Goal: Task Accomplishment & Management: Manage account settings

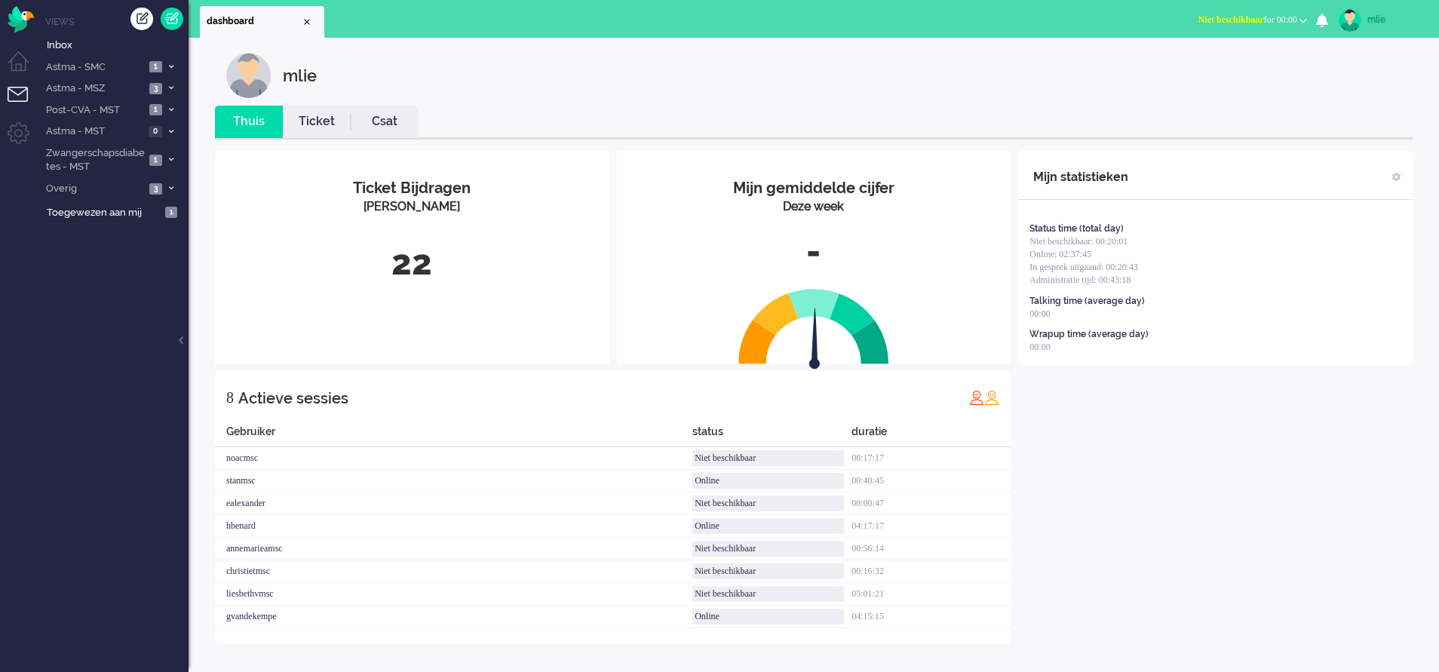
click at [1231, 18] on span "Niet beschikbaar" at bounding box center [1232, 19] width 66 height 11
click at [1198, 67] on label "Online" at bounding box center [1244, 67] width 119 height 13
click at [164, 64] on li "Astma - SMC 1" at bounding box center [113, 67] width 151 height 22
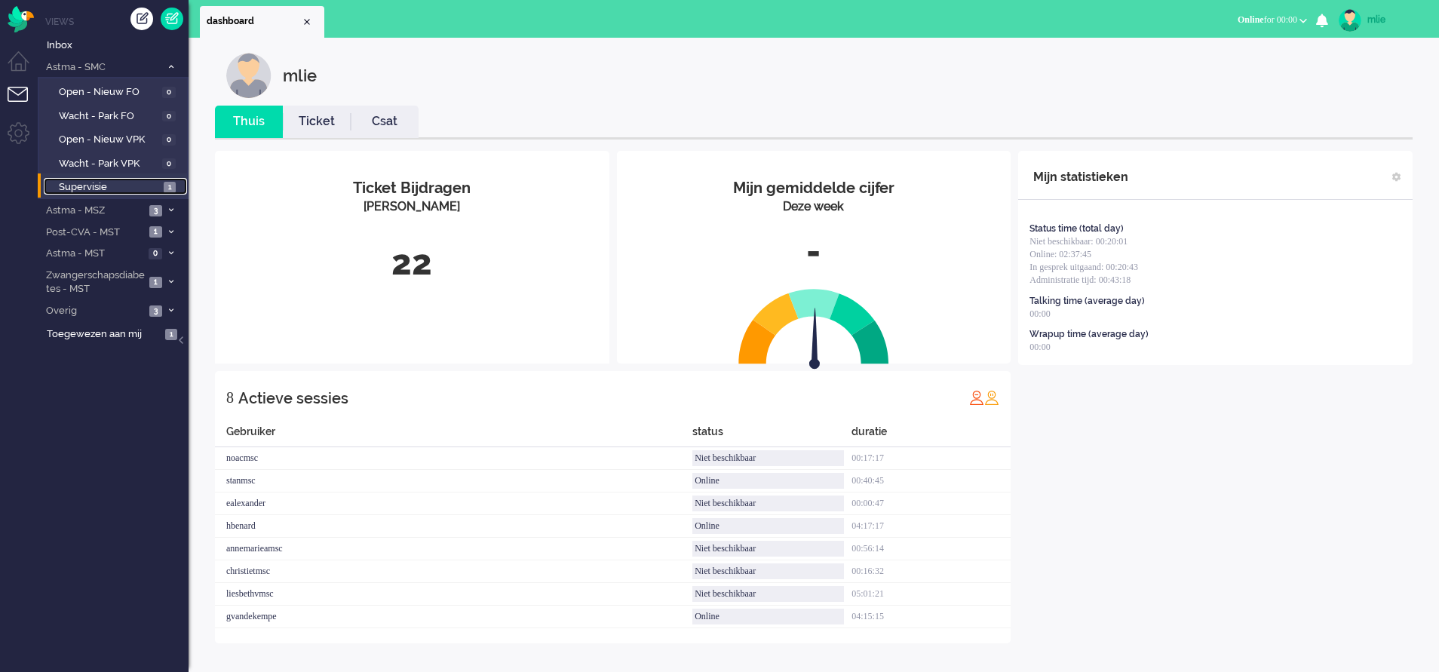
click at [127, 185] on span "Supervisie" at bounding box center [109, 187] width 101 height 14
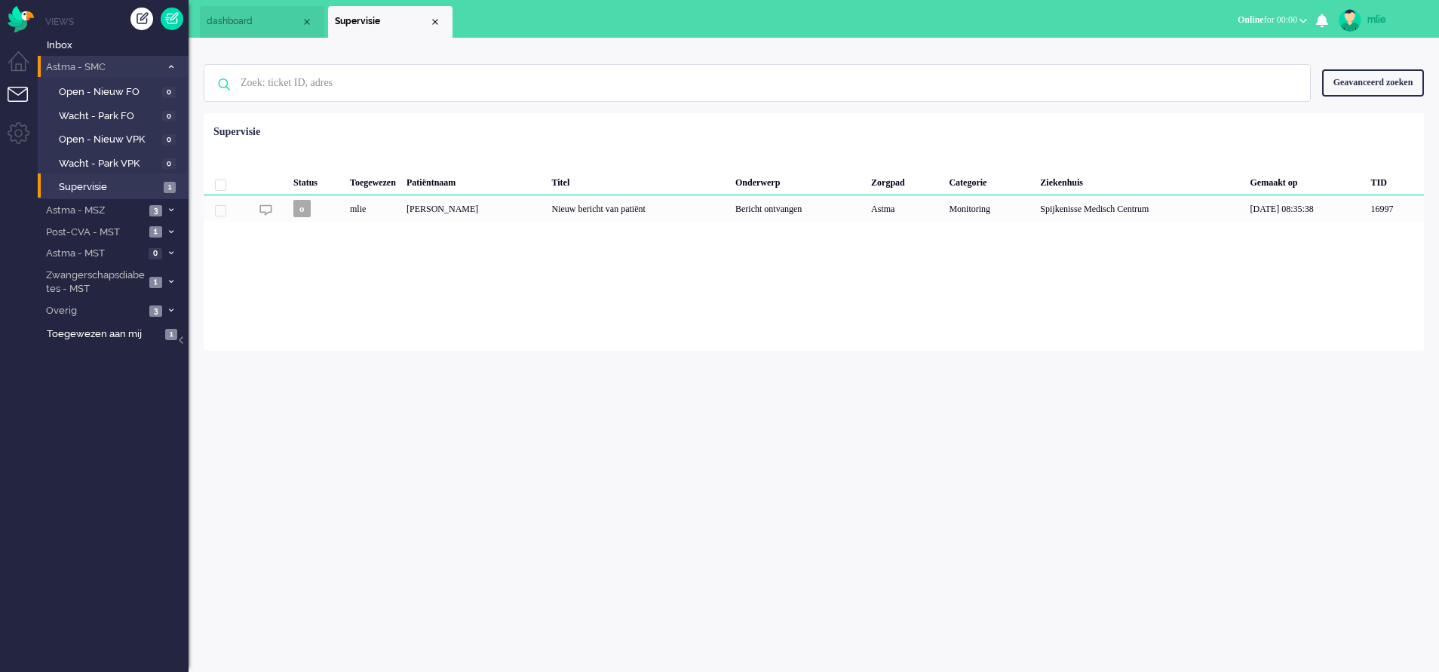
click at [169, 65] on icon at bounding box center [171, 66] width 5 height 5
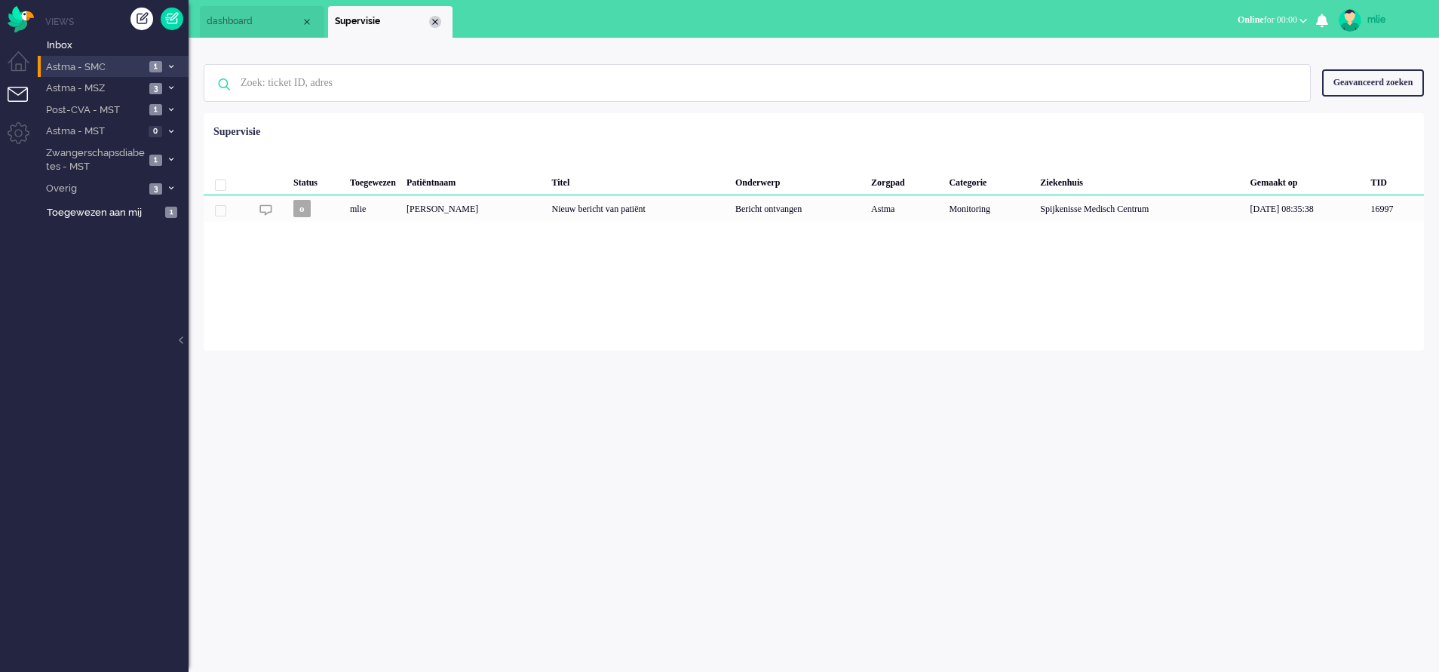
click at [435, 20] on div "Close tab" at bounding box center [435, 22] width 12 height 12
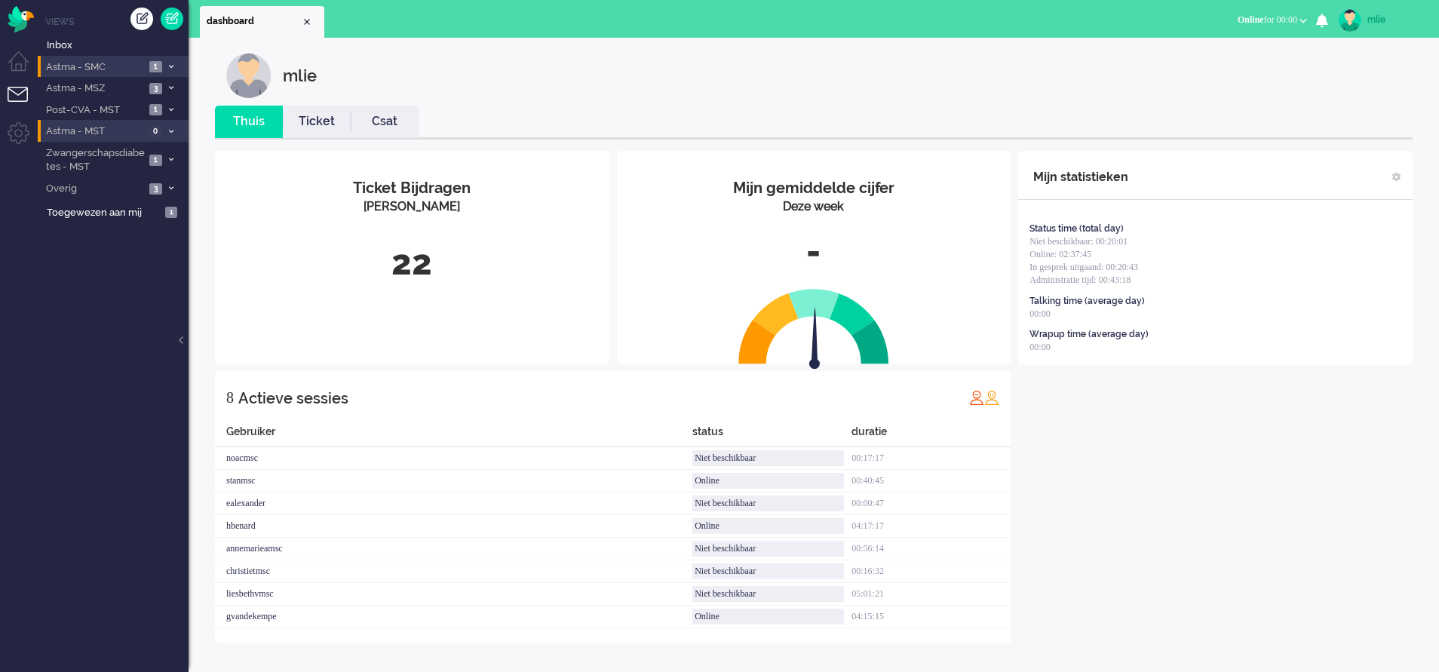
click at [170, 129] on icon at bounding box center [171, 131] width 5 height 5
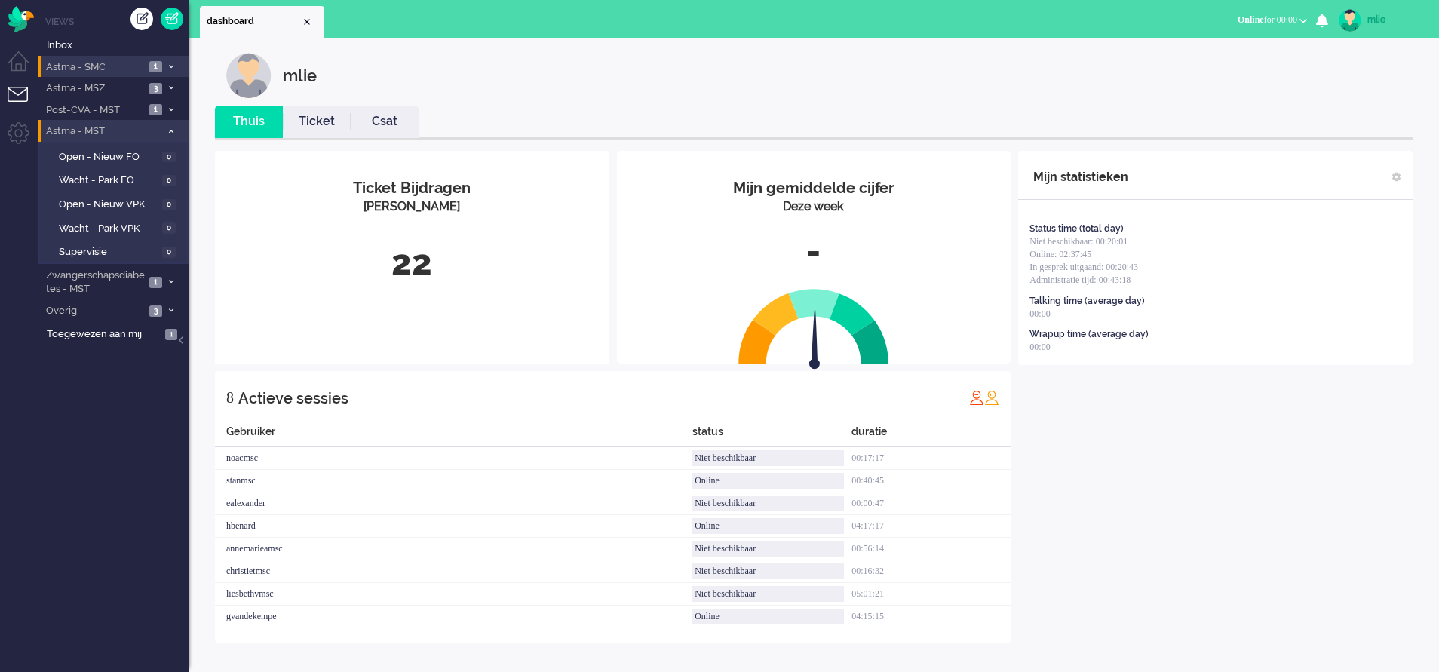
click at [170, 129] on icon at bounding box center [171, 131] width 5 height 5
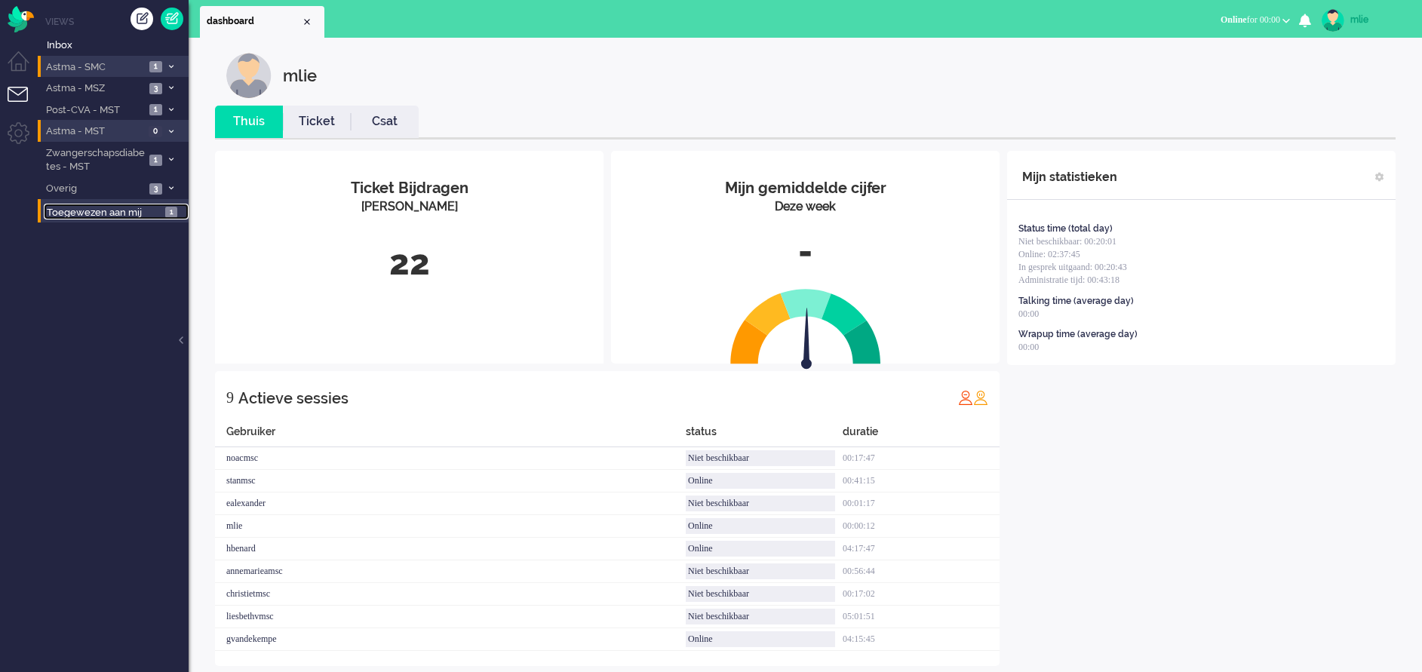
click at [103, 210] on span "Toegewezen aan mij" at bounding box center [104, 213] width 114 height 14
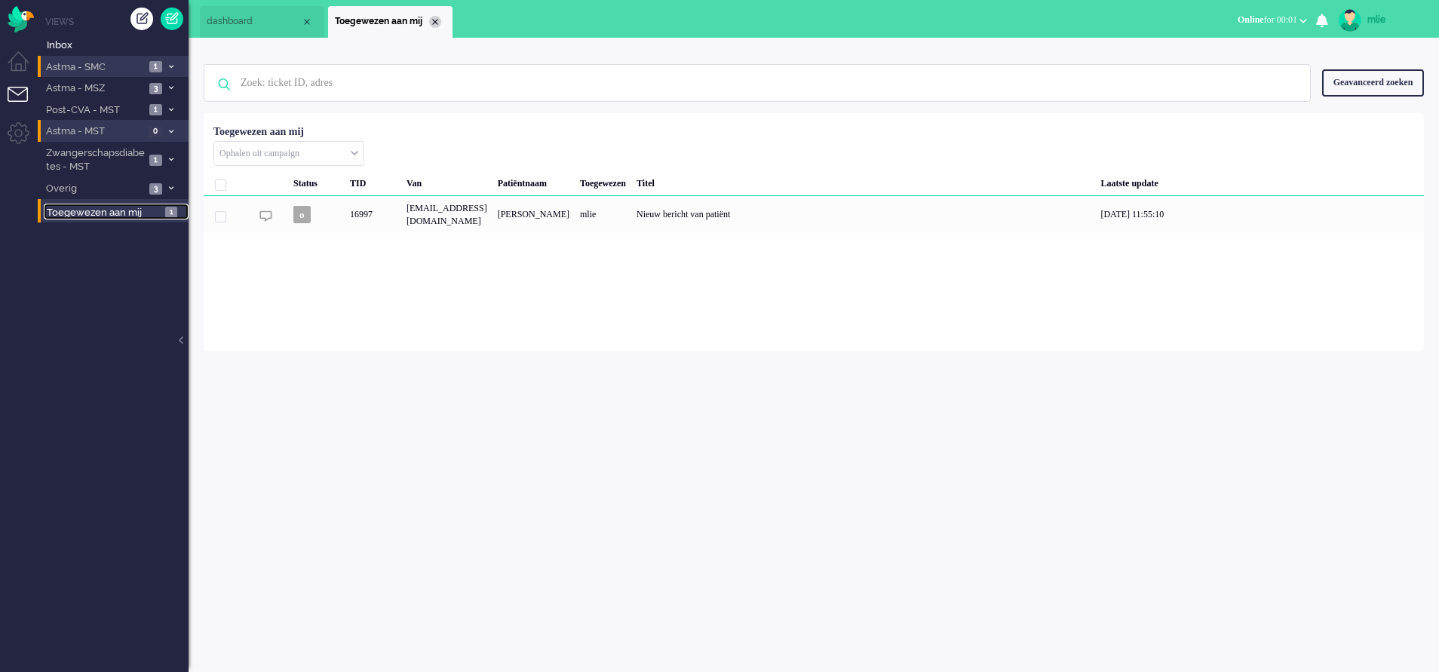
click at [435, 18] on div "Close tab" at bounding box center [435, 22] width 12 height 12
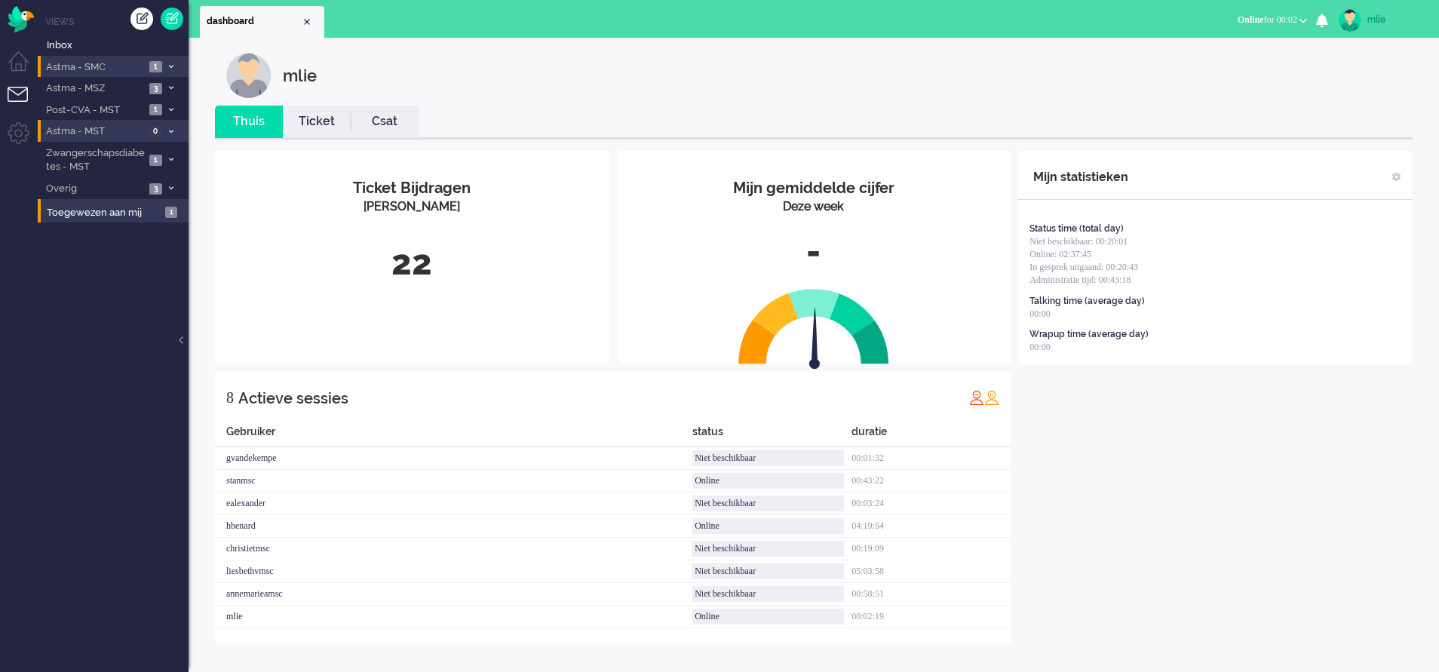
click at [316, 124] on link "Ticket" at bounding box center [317, 121] width 68 height 17
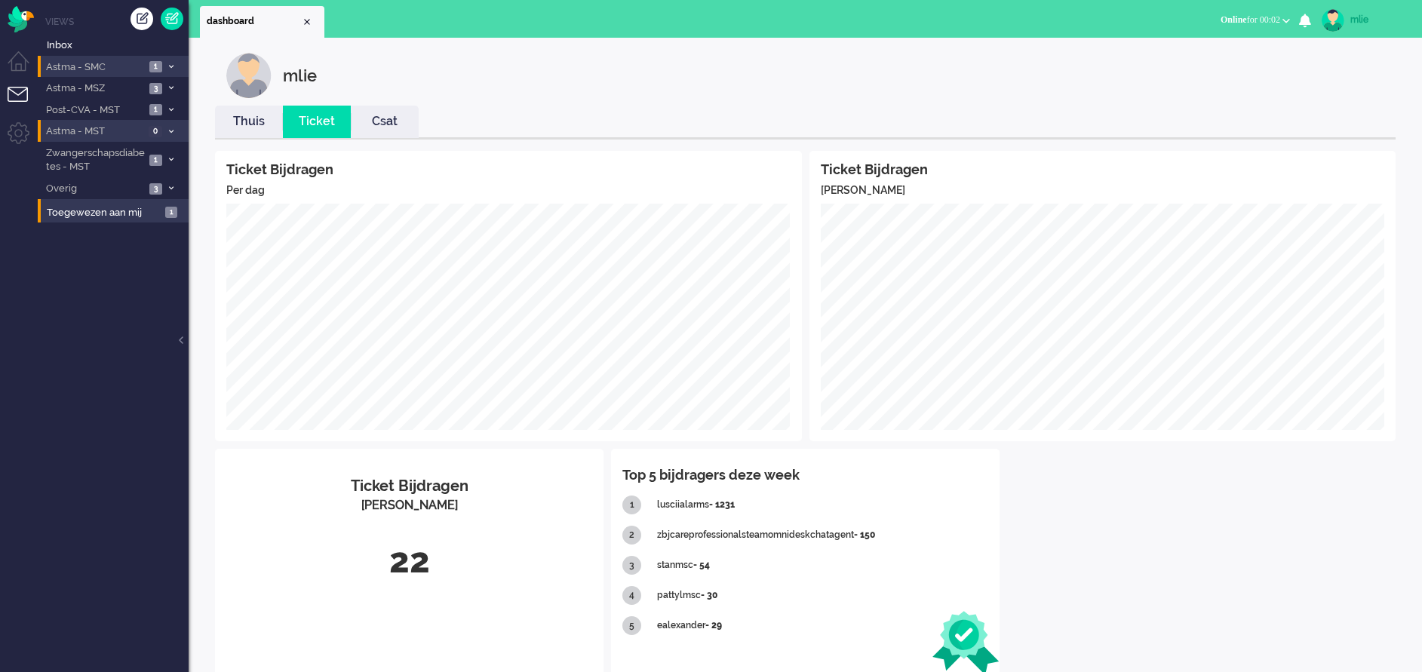
click at [244, 129] on link "Thuis" at bounding box center [249, 121] width 68 height 17
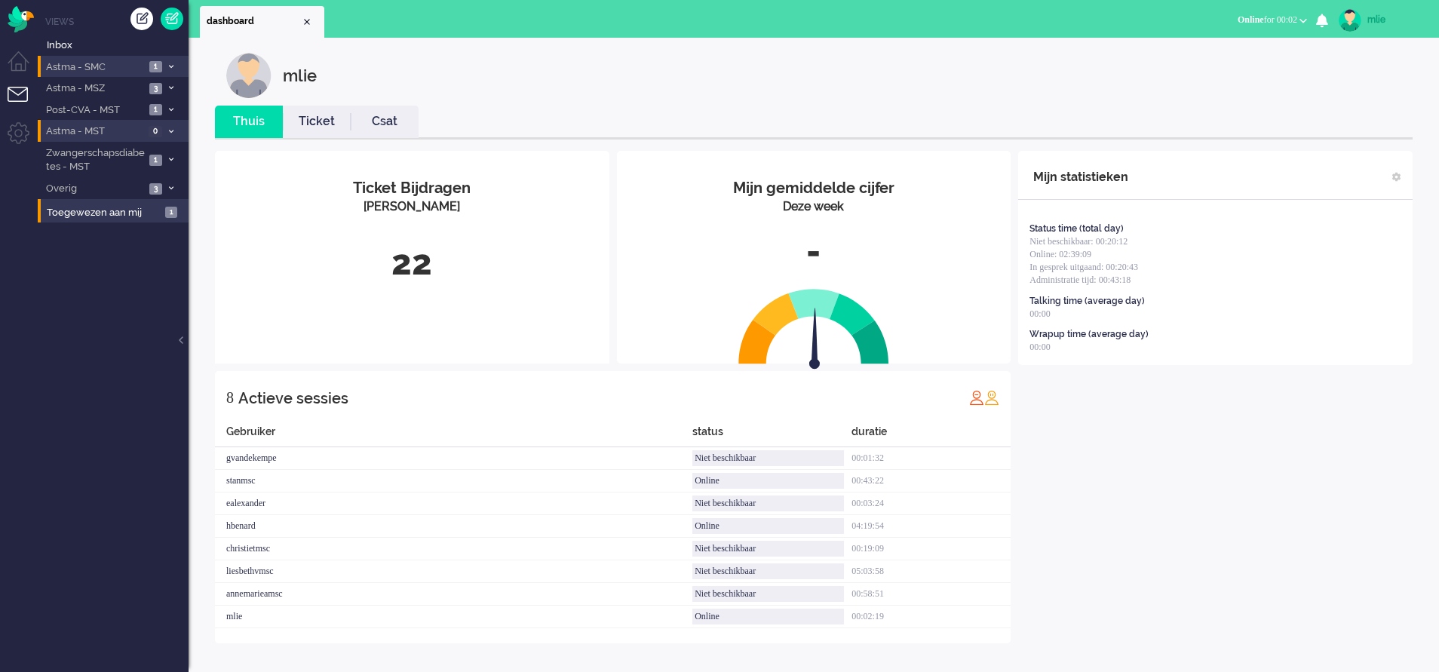
click at [1233, 479] on div "Mijn statistieken Status time (total day) Niet beschikbaar: 00:20:12 Online: 02…" at bounding box center [1215, 397] width 395 height 493
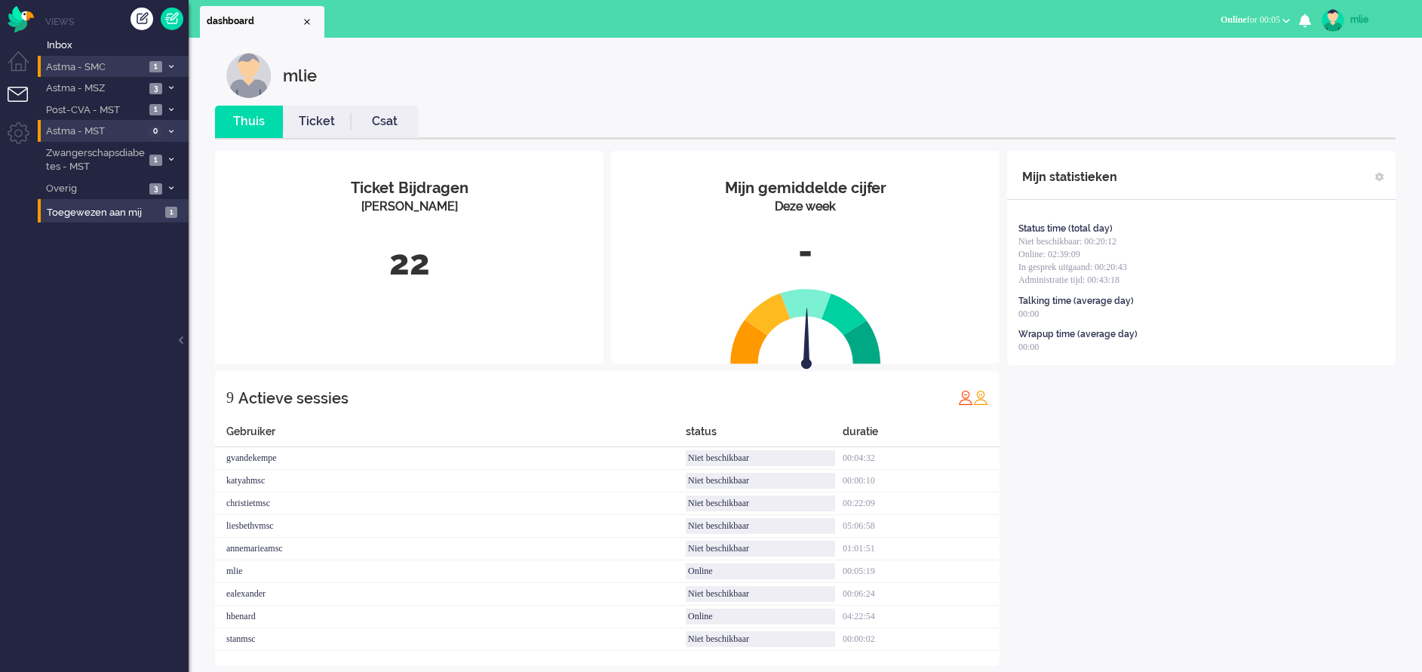
click at [1228, 18] on span "Online" at bounding box center [1234, 19] width 26 height 11
click at [1354, 71] on div "mlie" at bounding box center [816, 75] width 1181 height 45
click at [167, 60] on li "Astma - SMC 1" at bounding box center [113, 67] width 151 height 22
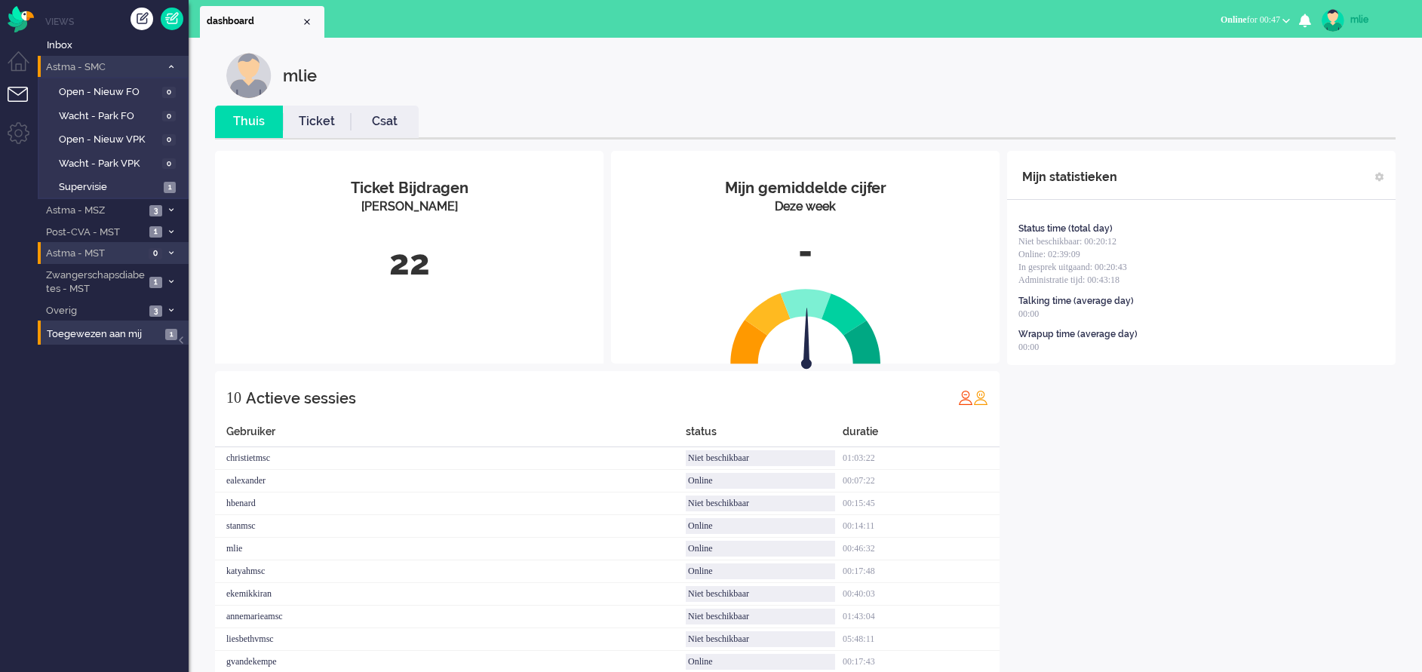
click at [171, 62] on li "Astma - SMC 1" at bounding box center [113, 67] width 151 height 22
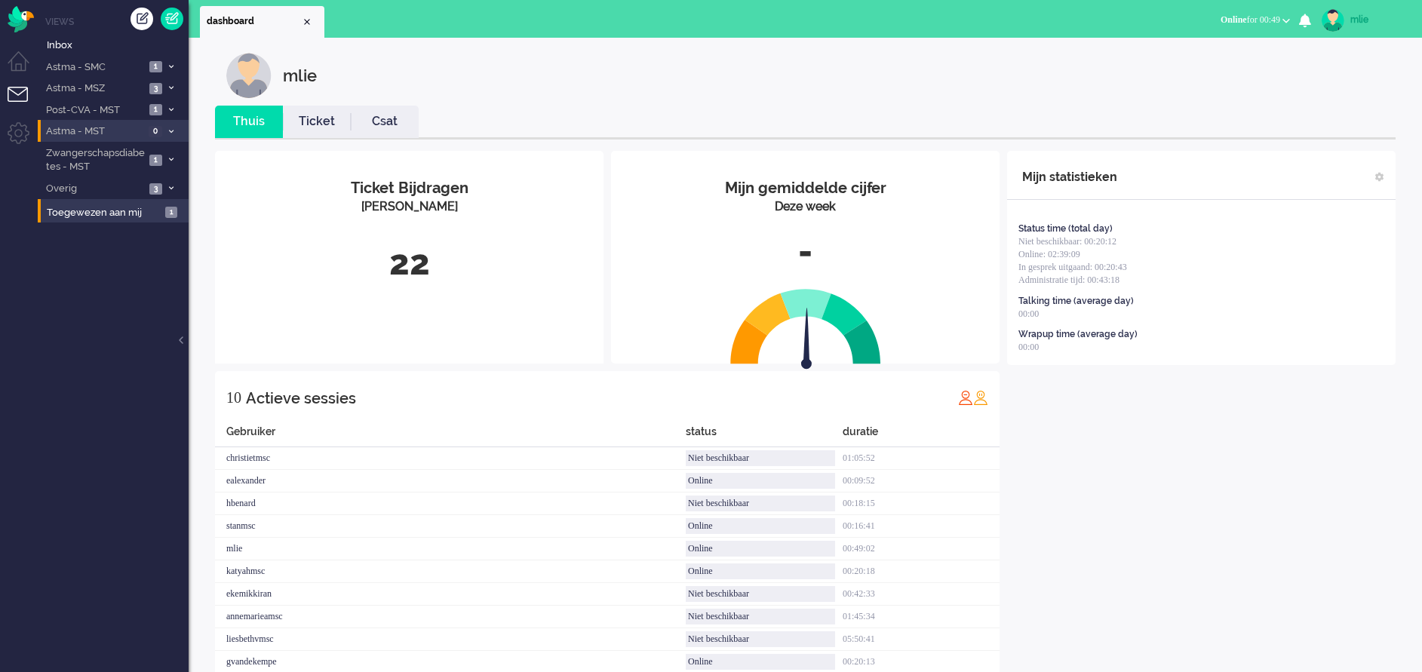
click at [1353, 17] on div "mlie" at bounding box center [1378, 19] width 57 height 15
click at [1212, 12] on button "Online for 00:49" at bounding box center [1256, 20] width 88 height 22
click at [1191, 51] on label "Niet beschikbaar" at bounding box center [1227, 51] width 119 height 13
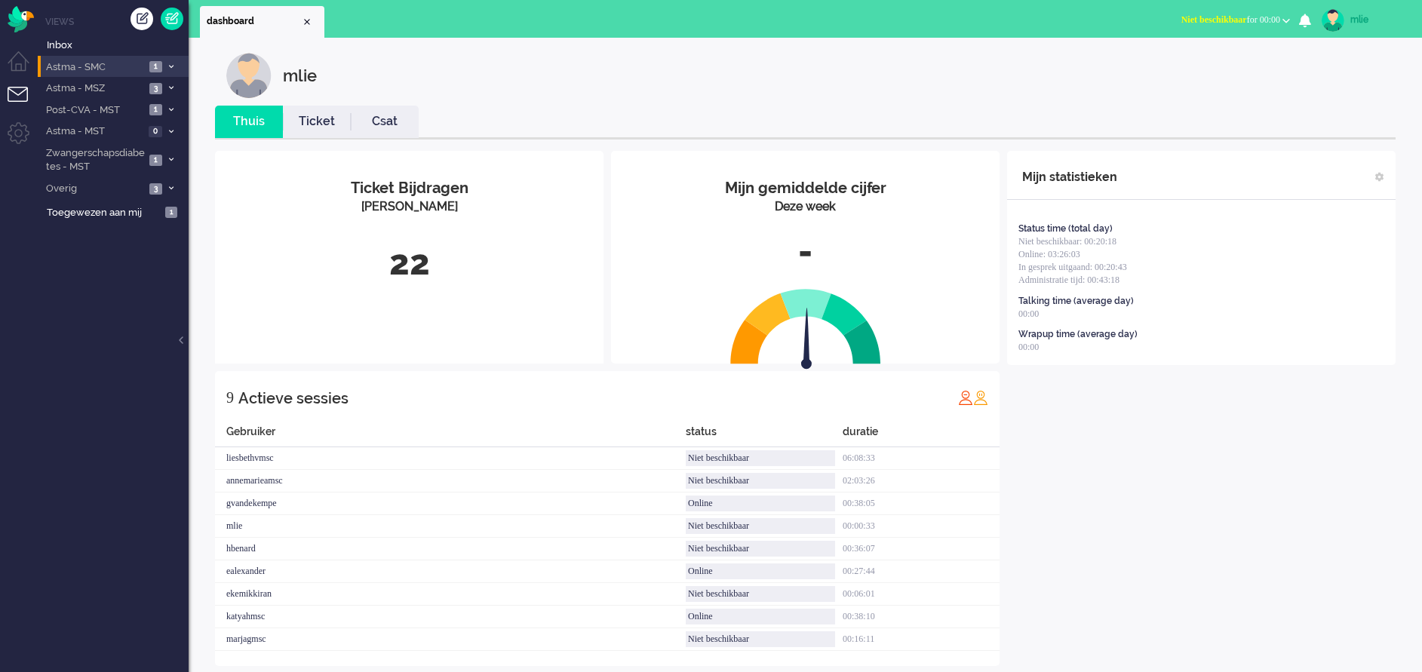
click at [167, 68] on span at bounding box center [170, 67] width 11 height 8
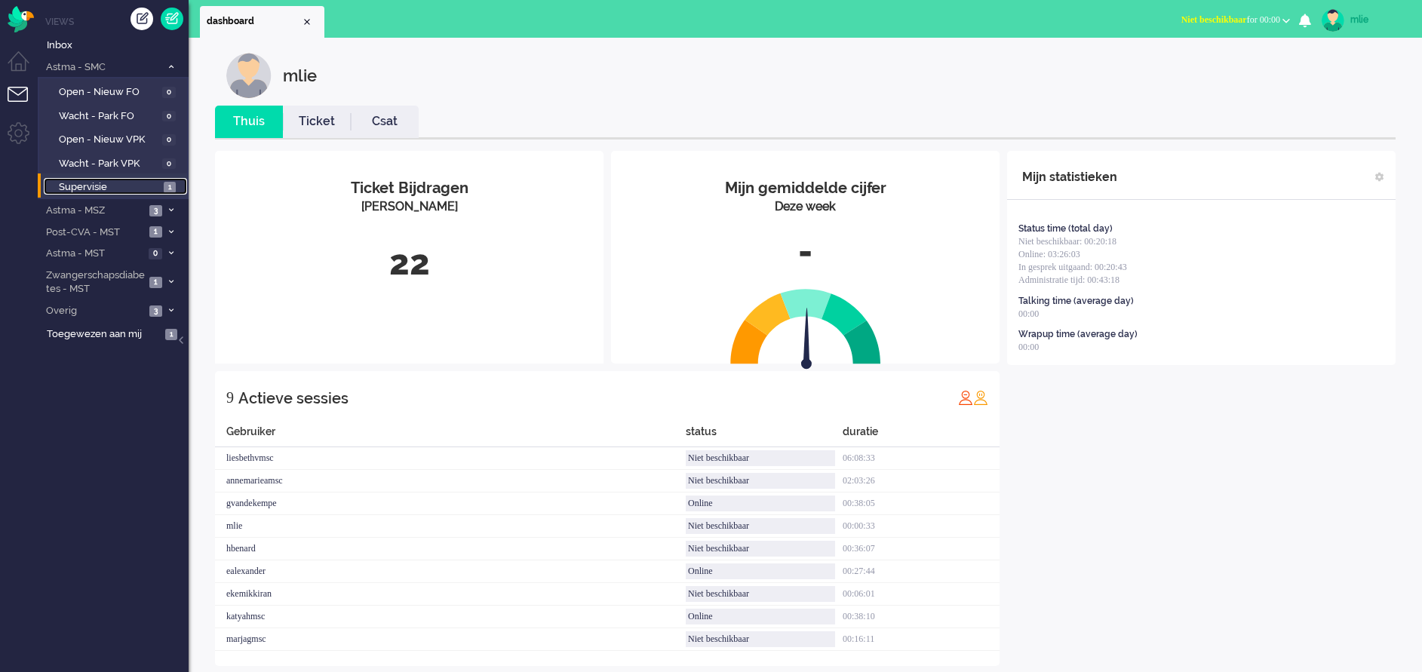
click at [63, 186] on span "Supervisie" at bounding box center [109, 187] width 101 height 14
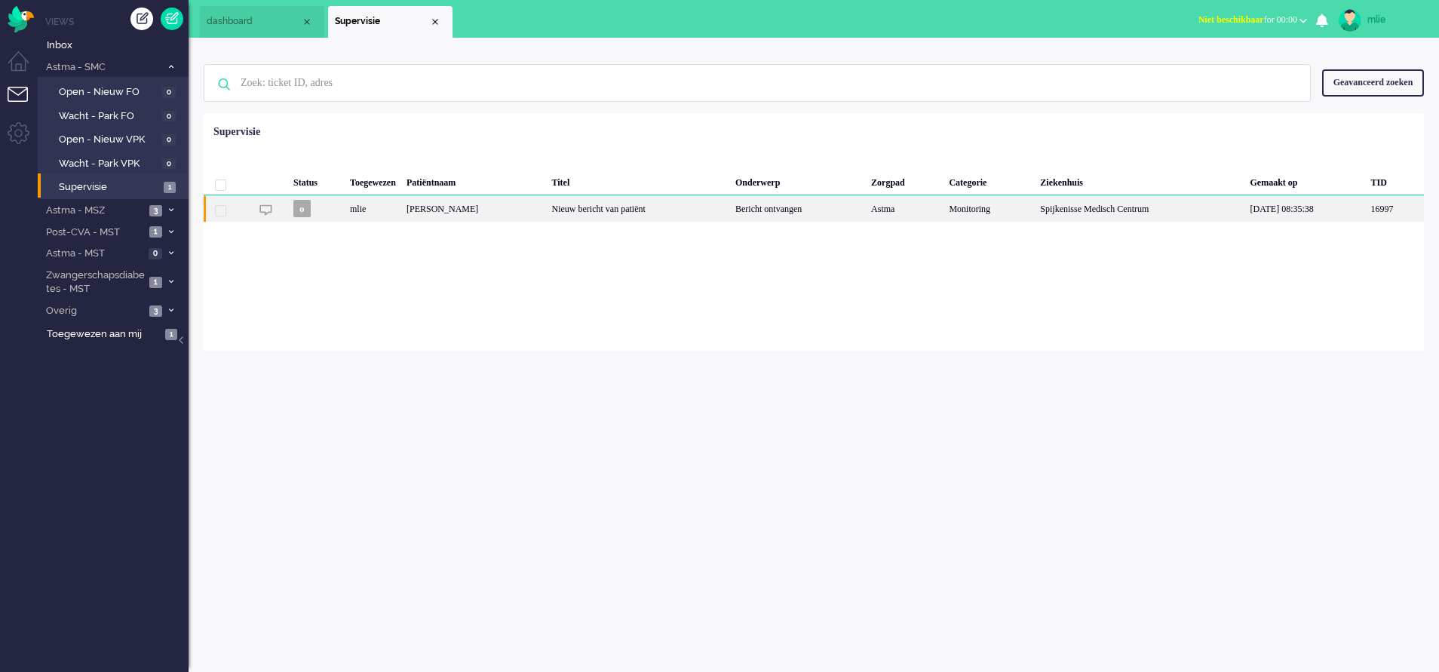
click at [656, 208] on div "Nieuw bericht van patiënt" at bounding box center [638, 208] width 183 height 26
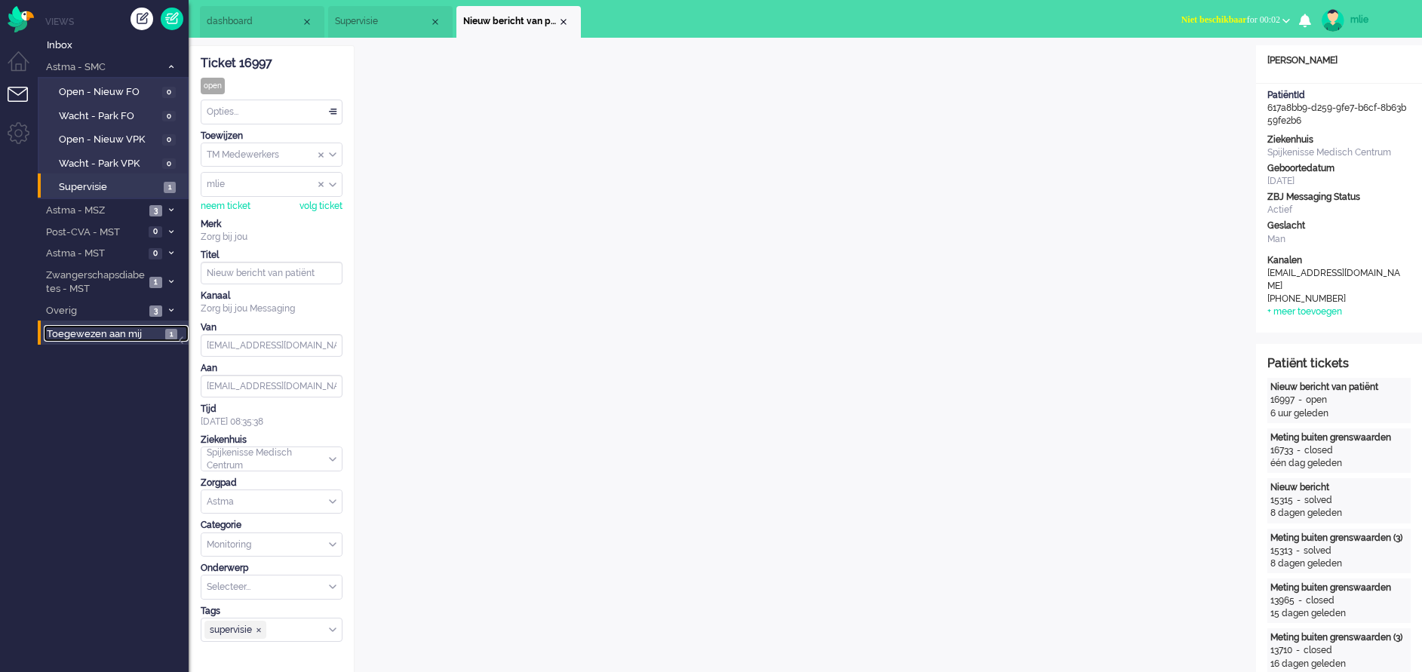
click at [84, 327] on span "Toegewezen aan mij" at bounding box center [104, 334] width 114 height 14
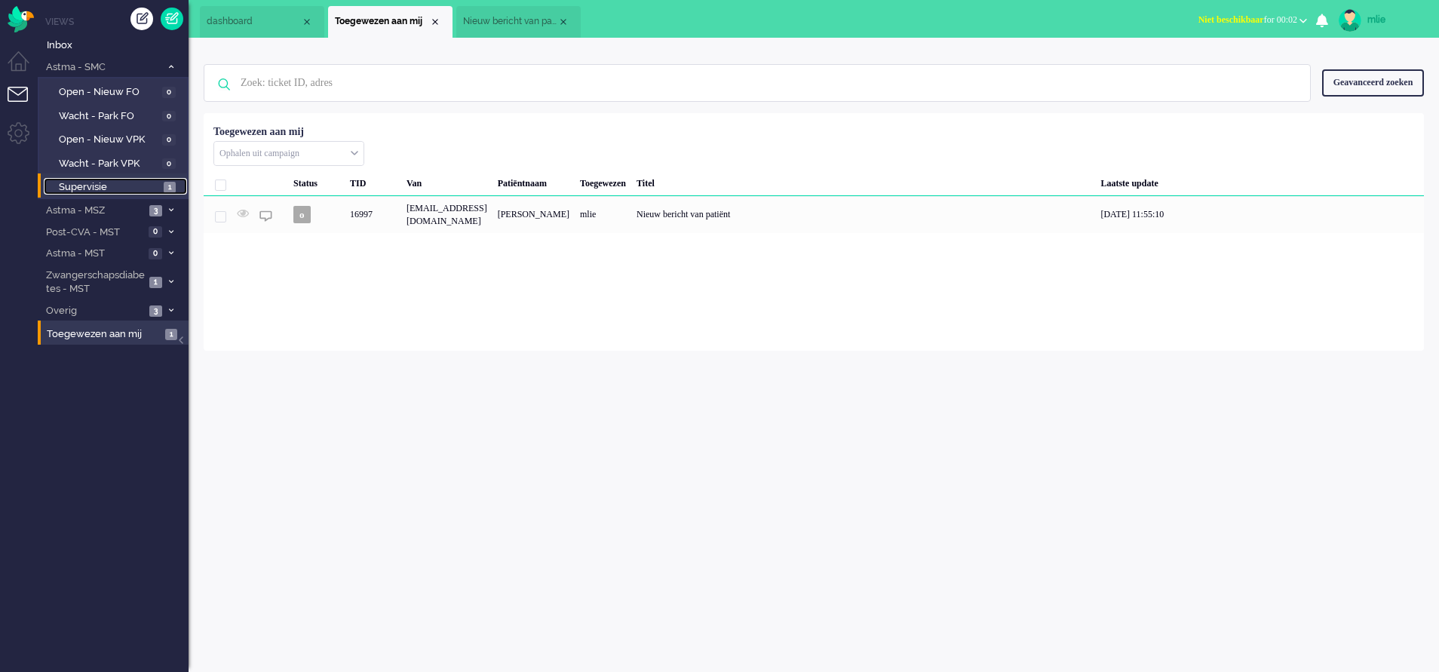
click at [88, 183] on span "Supervisie" at bounding box center [109, 187] width 101 height 14
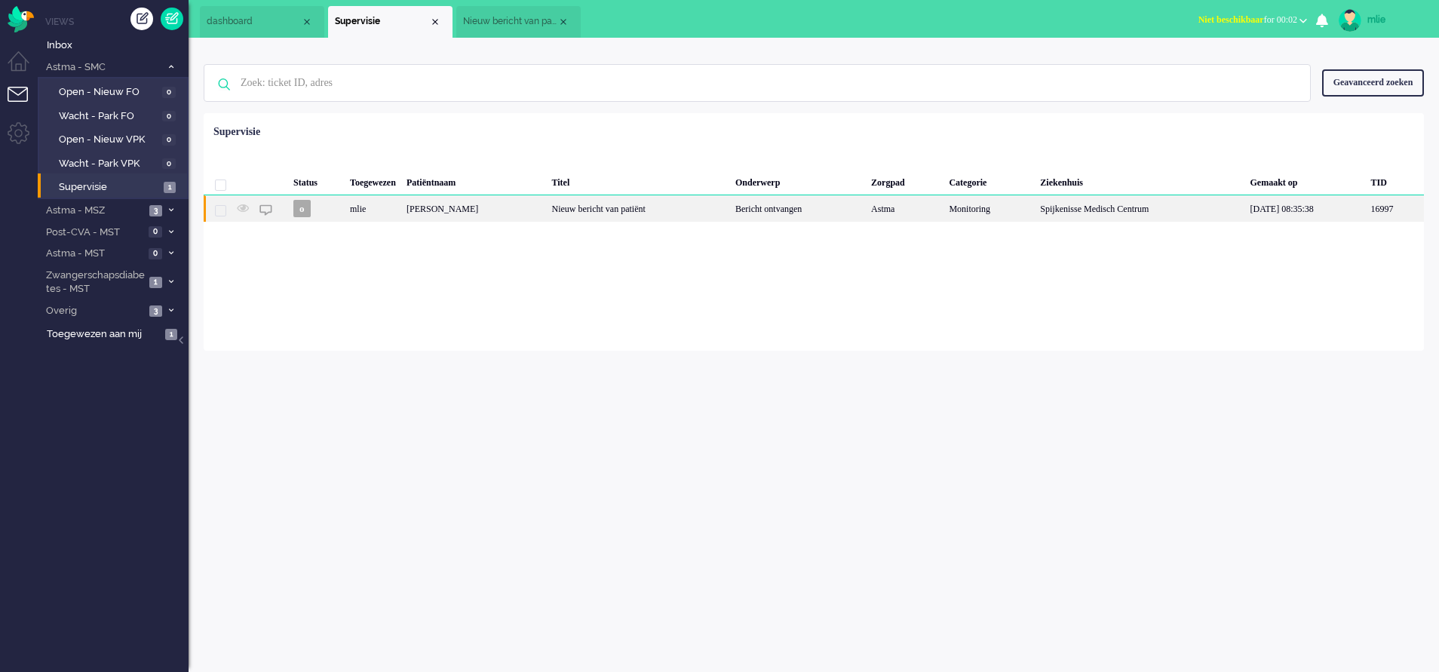
click at [745, 211] on div "Bericht ontvangen" at bounding box center [798, 208] width 136 height 26
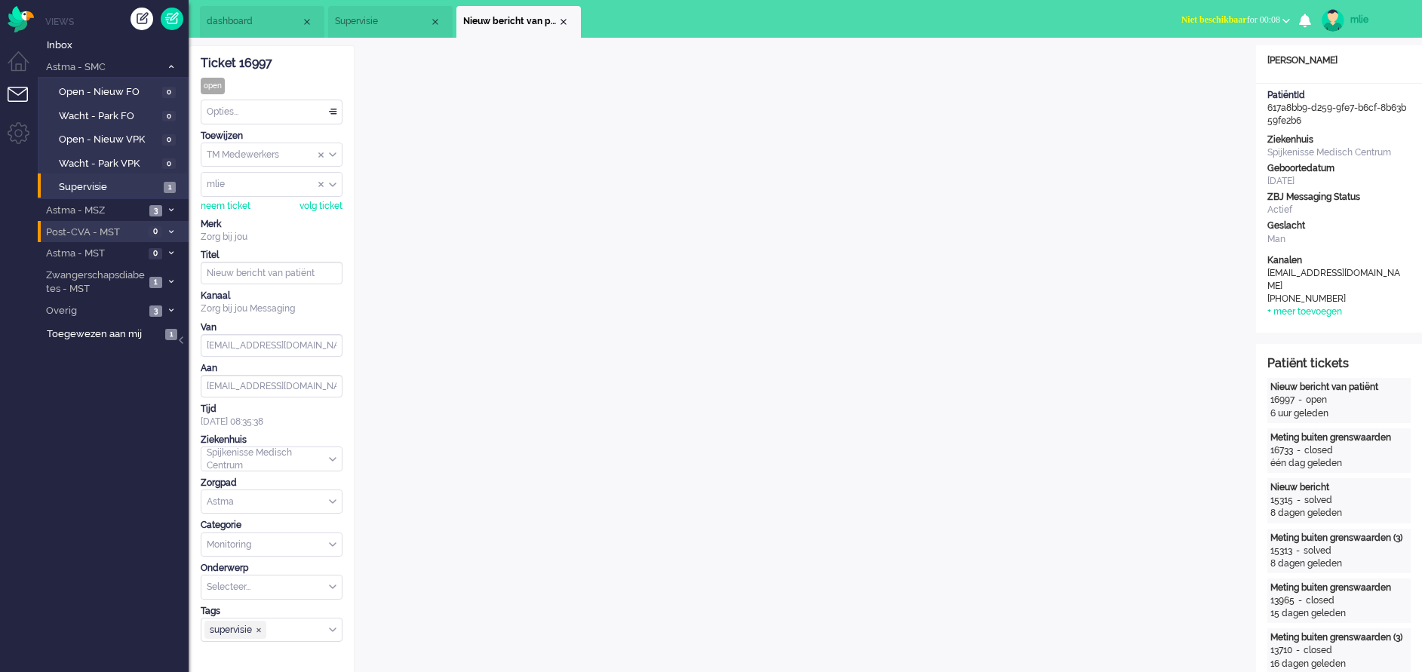
click at [126, 237] on span "Post-CVA - MST" at bounding box center [94, 233] width 100 height 14
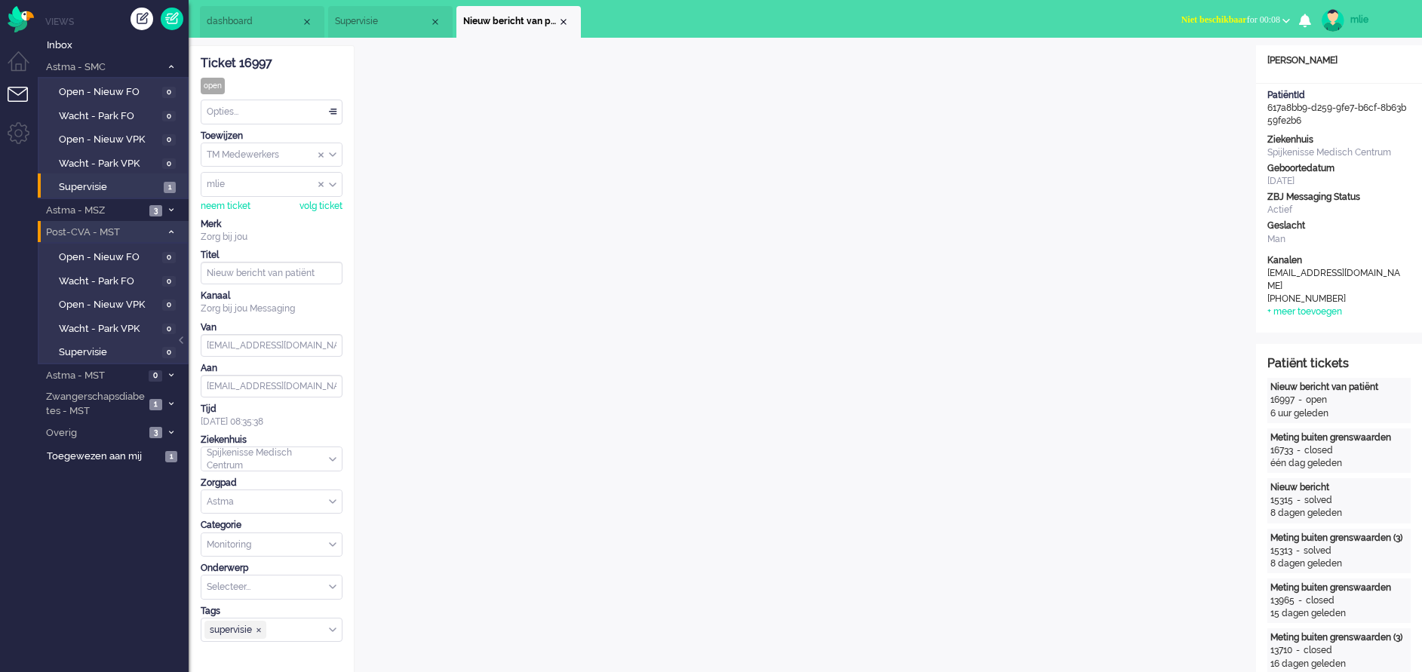
click at [125, 237] on span "Post-CVA - MST" at bounding box center [102, 233] width 117 height 14
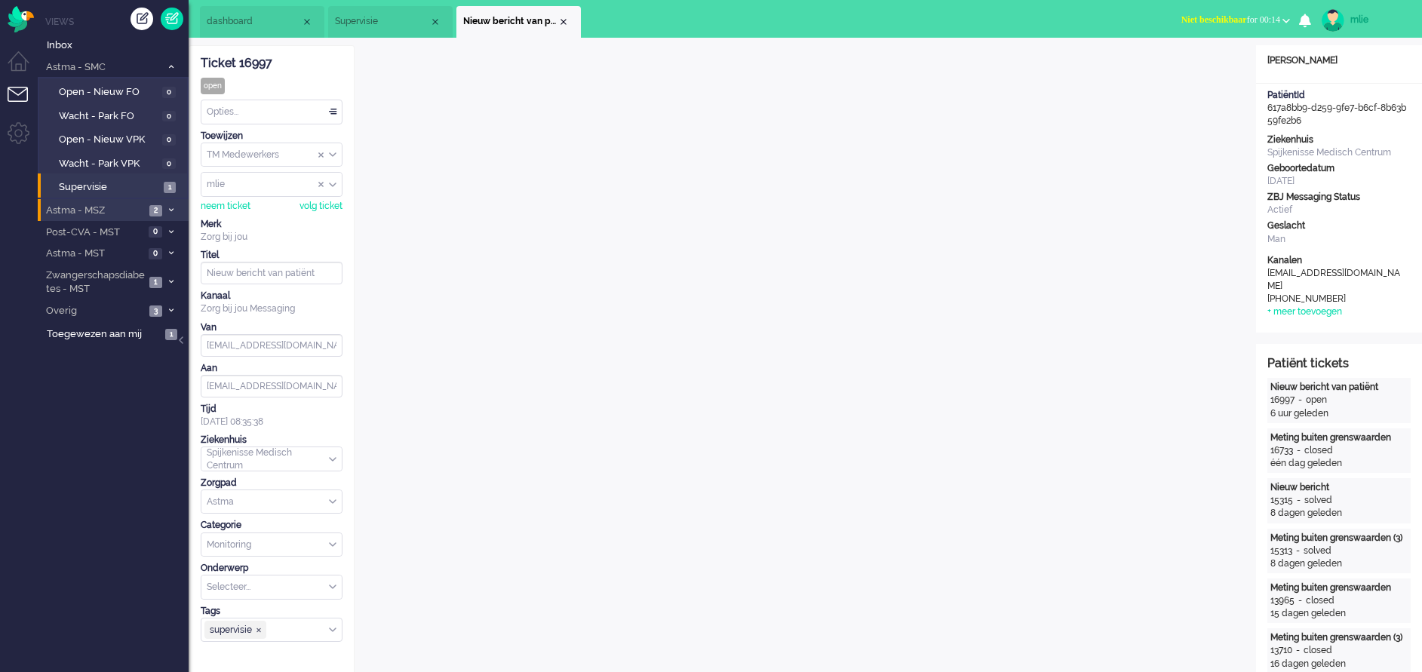
click at [168, 204] on li "Astma - MSZ 2" at bounding box center [113, 210] width 151 height 22
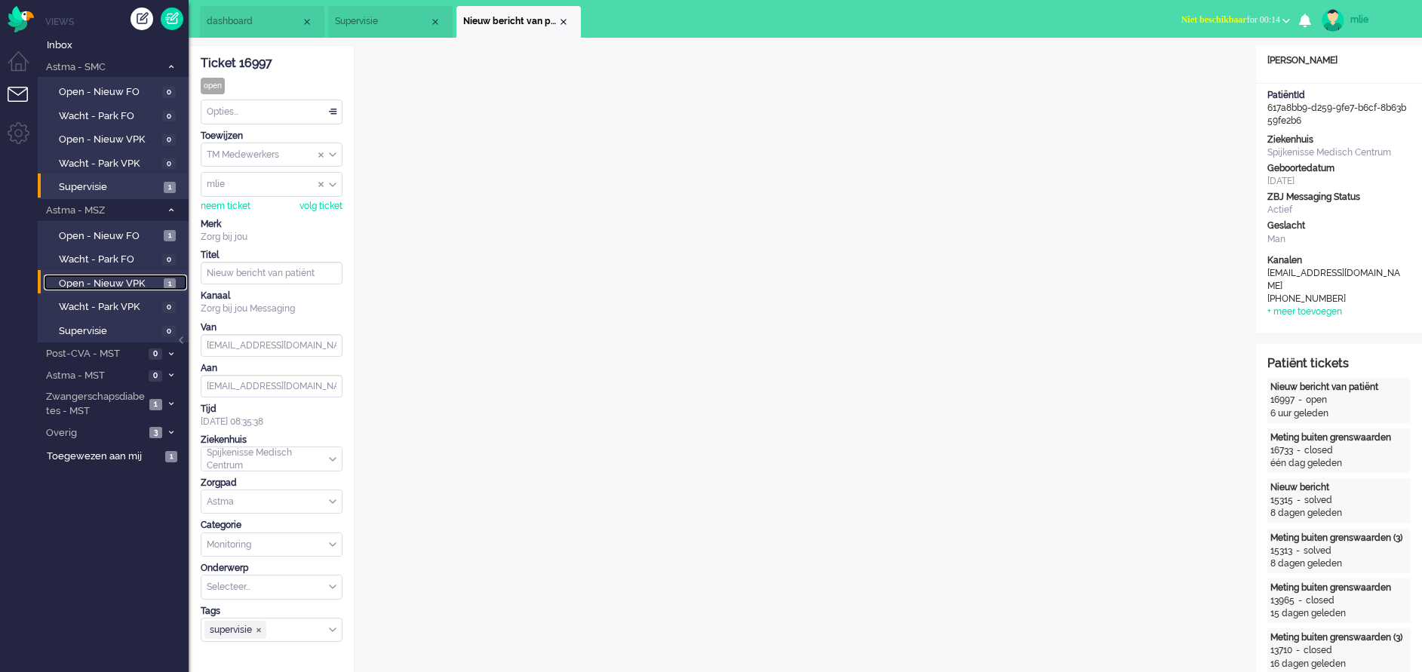
click at [85, 284] on span "Open - Nieuw VPK" at bounding box center [109, 284] width 101 height 14
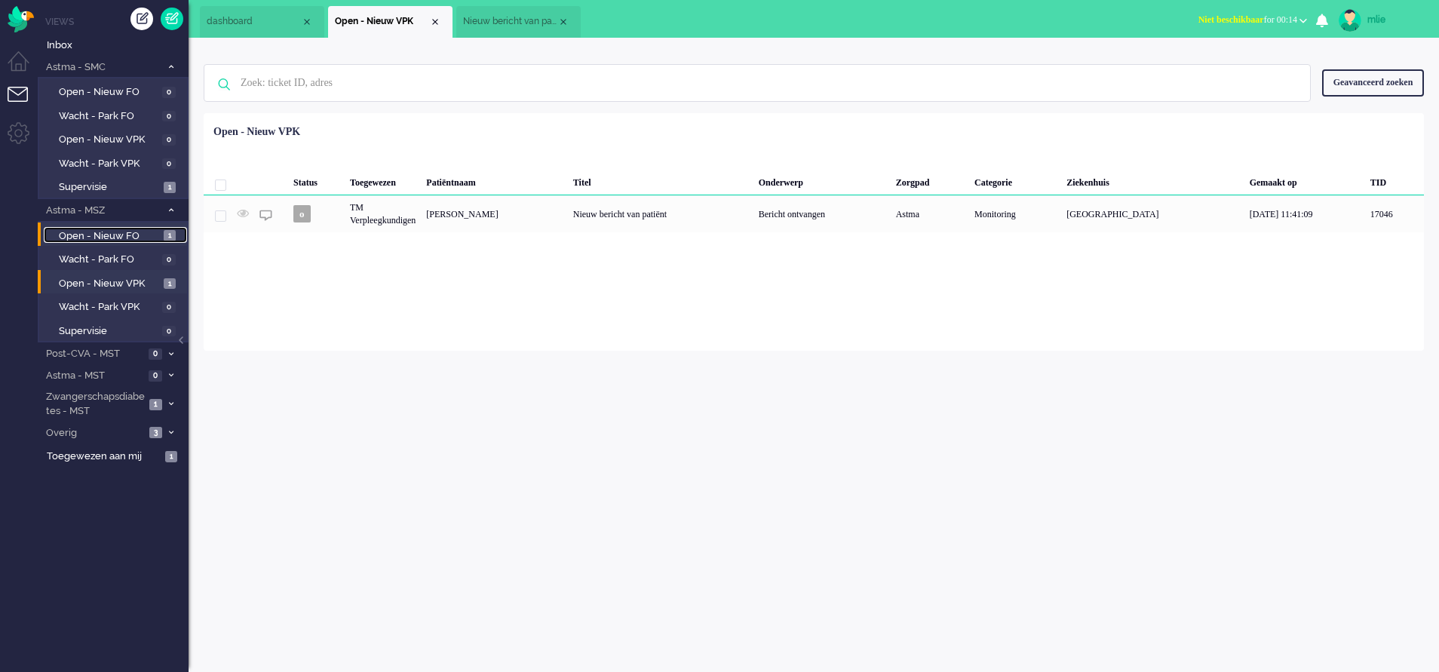
click at [121, 228] on link "Open - Nieuw FO 1" at bounding box center [115, 235] width 143 height 17
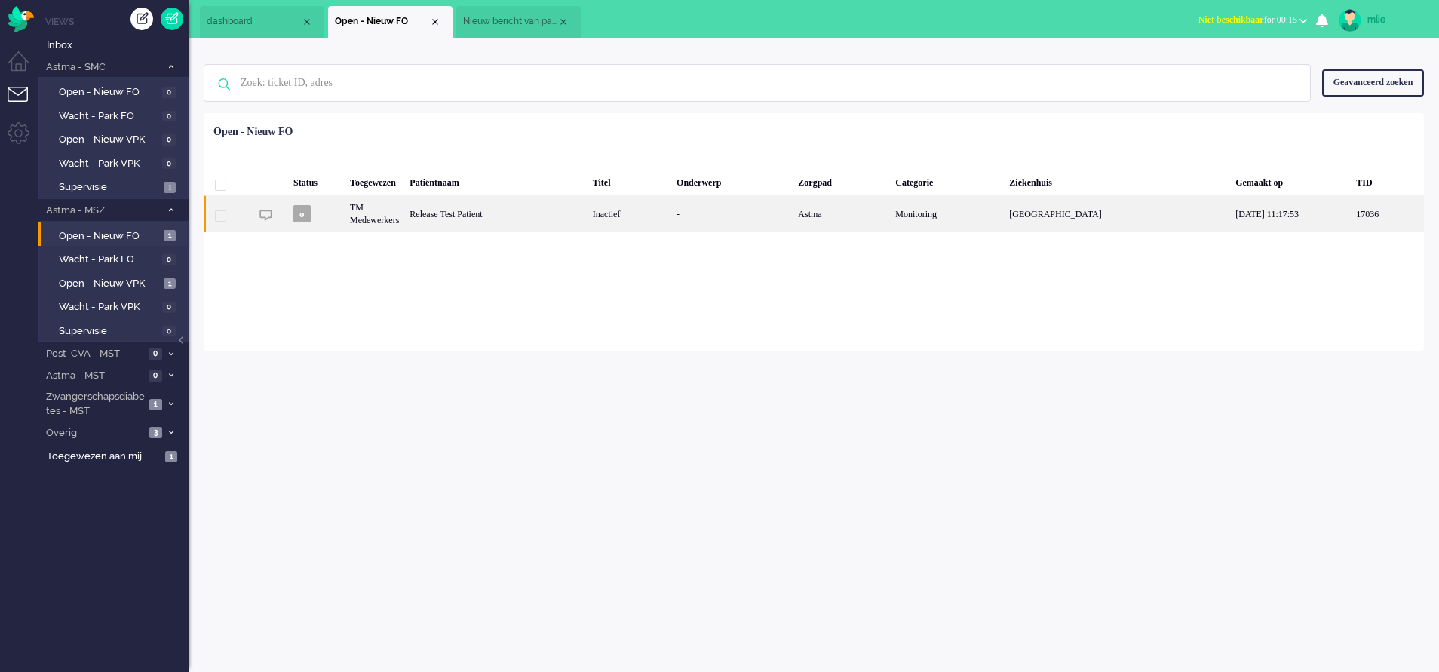
click at [587, 213] on div "Release Test Patient" at bounding box center [495, 213] width 183 height 37
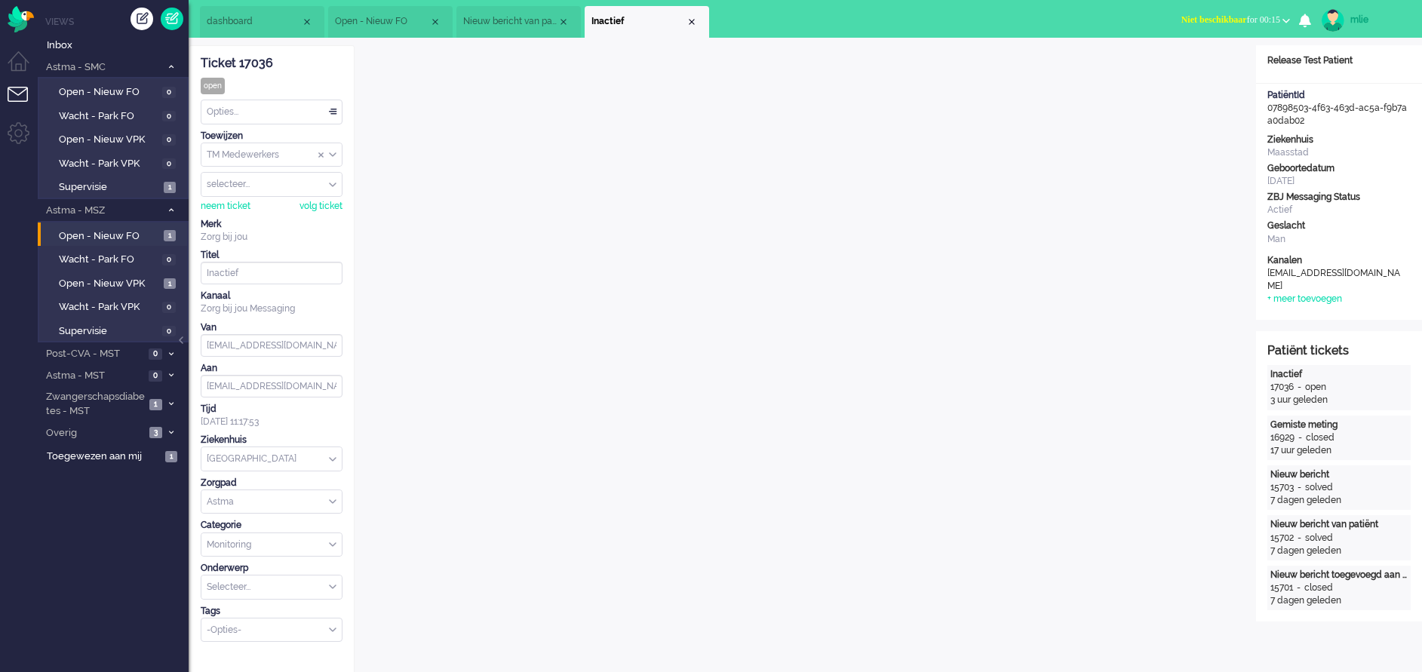
click at [511, 17] on span "Nieuw bericht van patiënt" at bounding box center [510, 21] width 94 height 13
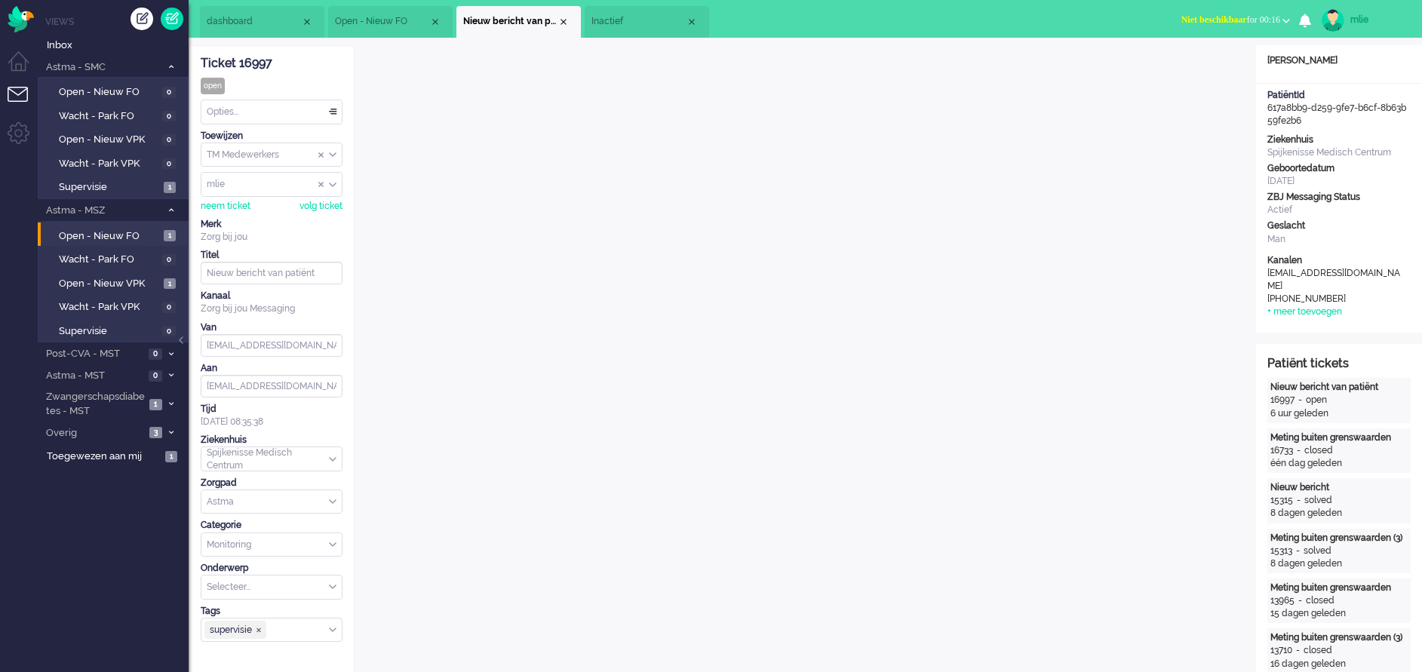
click at [624, 27] on span "Inactief" at bounding box center [638, 21] width 94 height 13
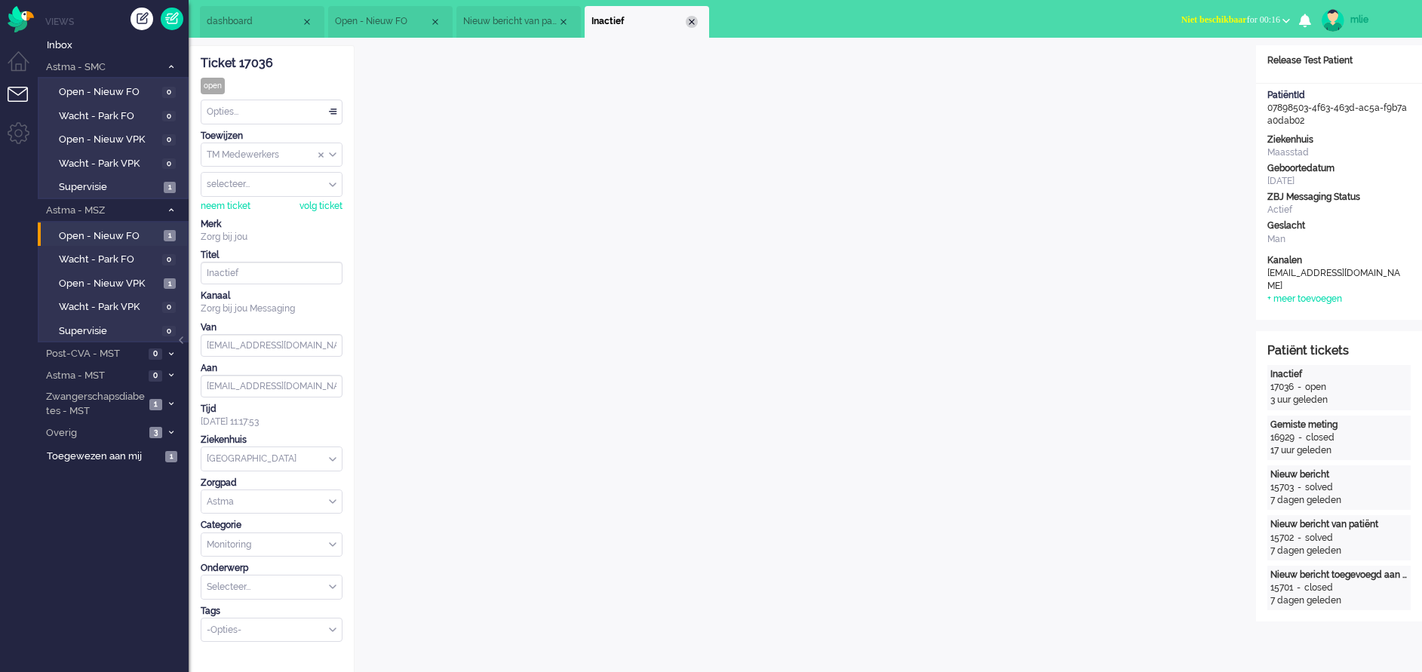
click at [693, 21] on div "Close tab" at bounding box center [692, 22] width 12 height 12
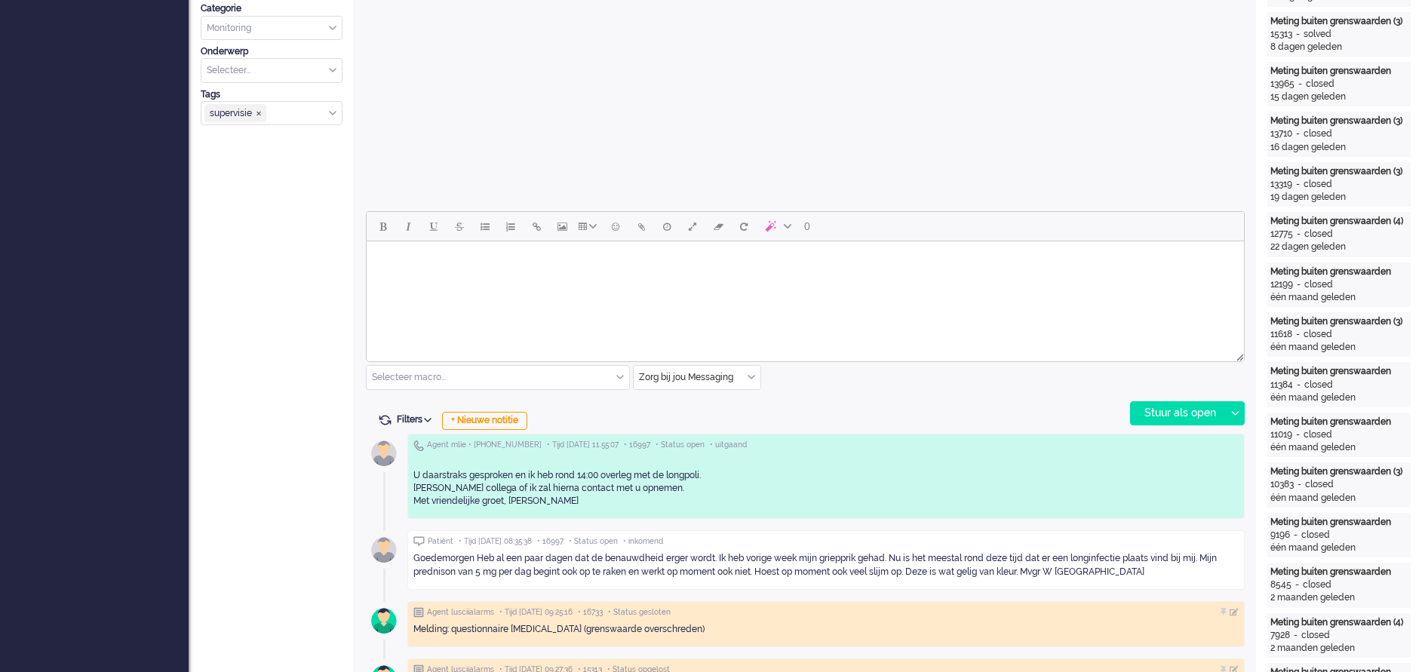
scroll to position [566, 0]
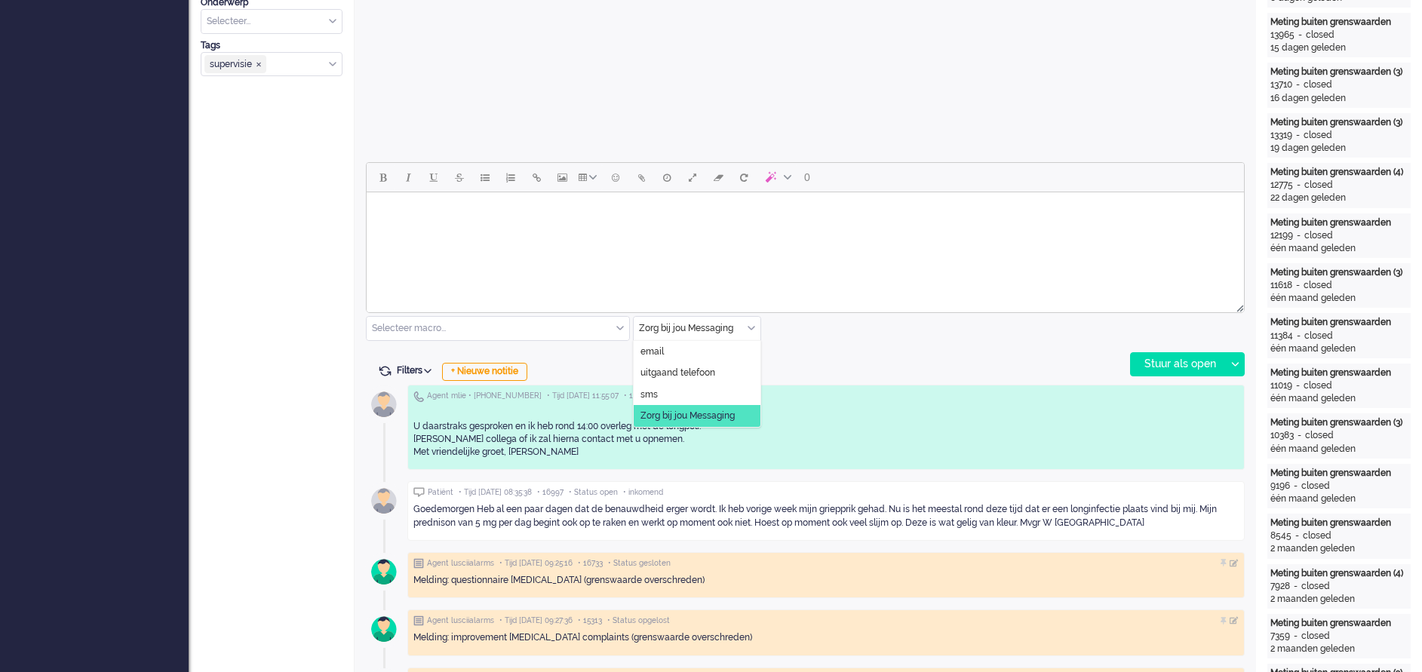
click at [748, 327] on div "Zorg bij jou Messaging" at bounding box center [697, 328] width 127 height 23
click at [693, 377] on span "uitgaand telefoon" at bounding box center [677, 373] width 75 height 13
click at [1158, 366] on div "Stuur als open" at bounding box center [1178, 364] width 94 height 23
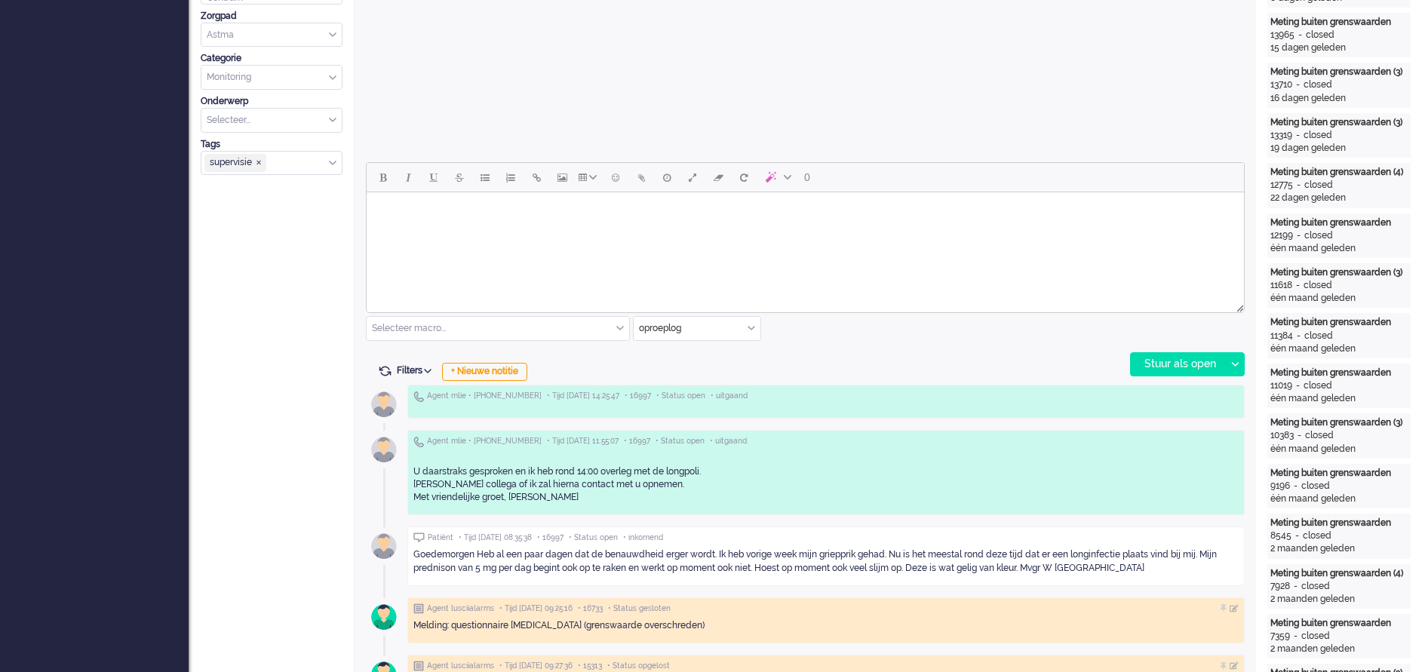
scroll to position [0, 0]
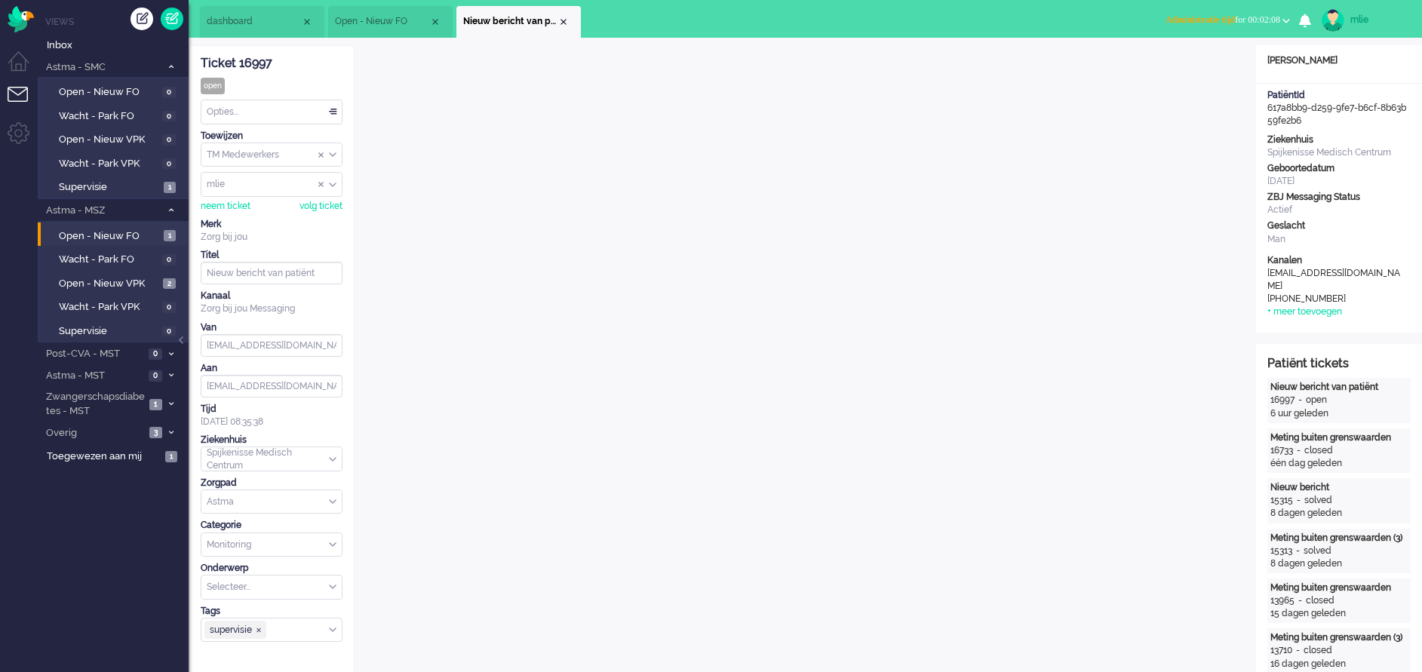
click at [1175, 23] on span "Administratie tijd" at bounding box center [1200, 19] width 69 height 11
click at [1209, 48] on label "Niet beschikbaar" at bounding box center [1227, 51] width 119 height 13
click at [331, 106] on div "Opties..." at bounding box center [271, 111] width 140 height 23
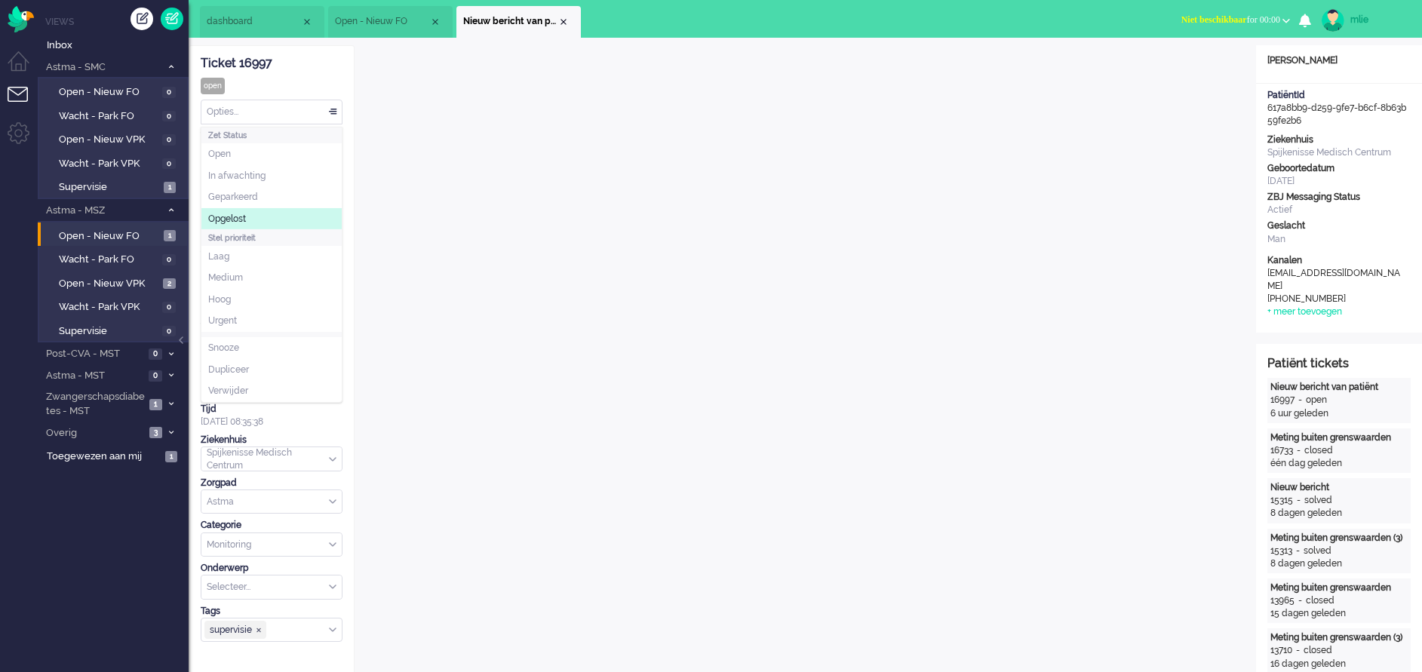
click at [260, 214] on li "Opgelost" at bounding box center [271, 219] width 140 height 22
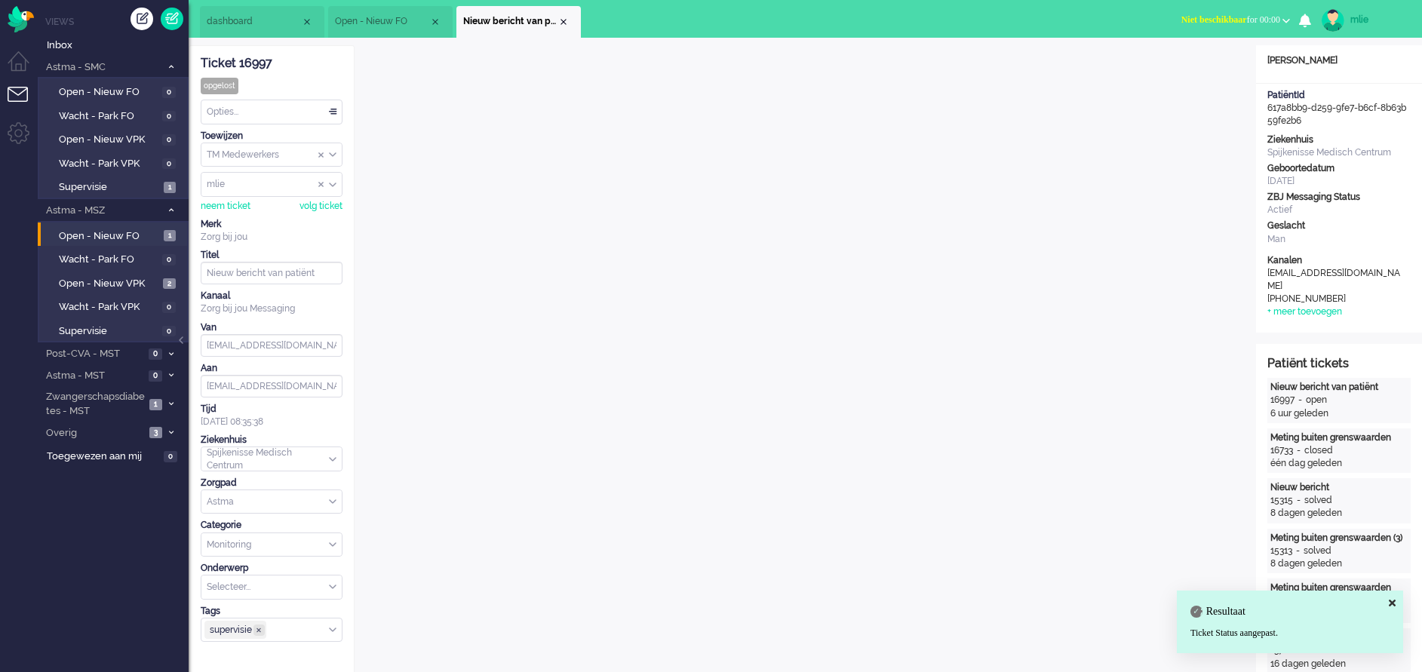
click at [257, 634] on span "supervisie ❎" at bounding box center [258, 630] width 11 height 11
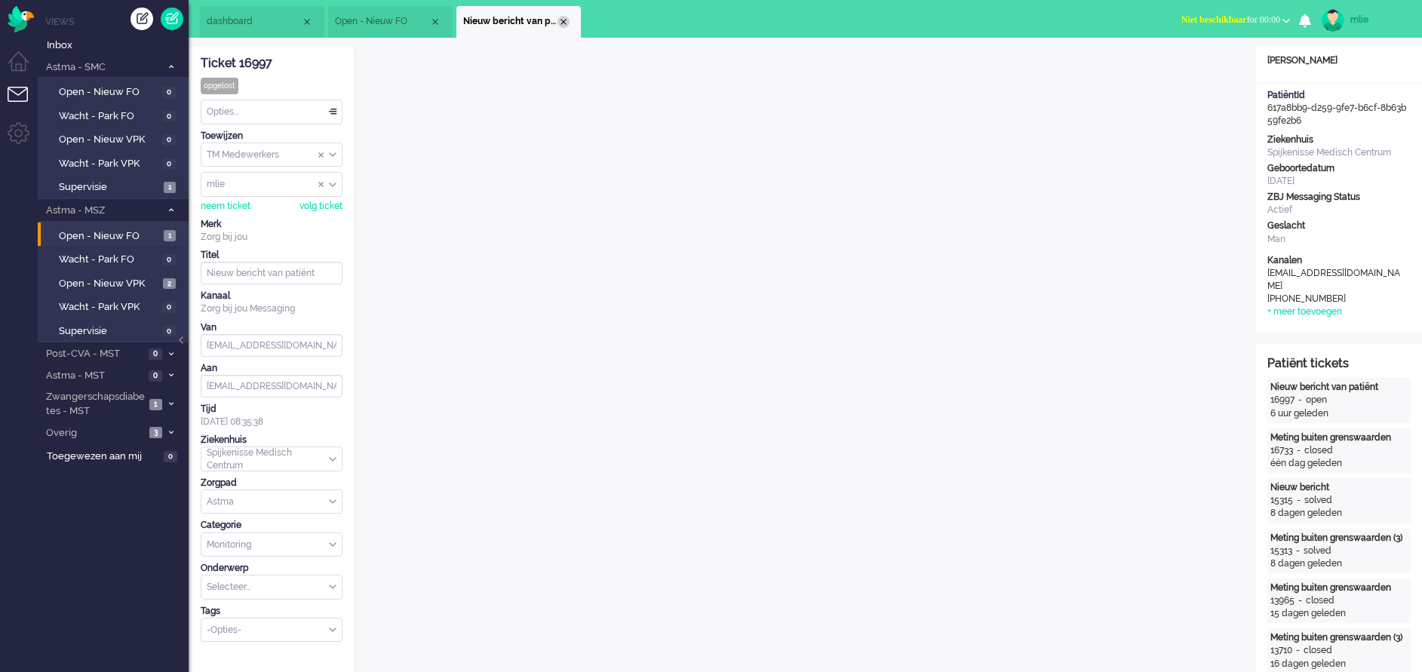
click at [561, 22] on div "Close tab" at bounding box center [564, 22] width 12 height 12
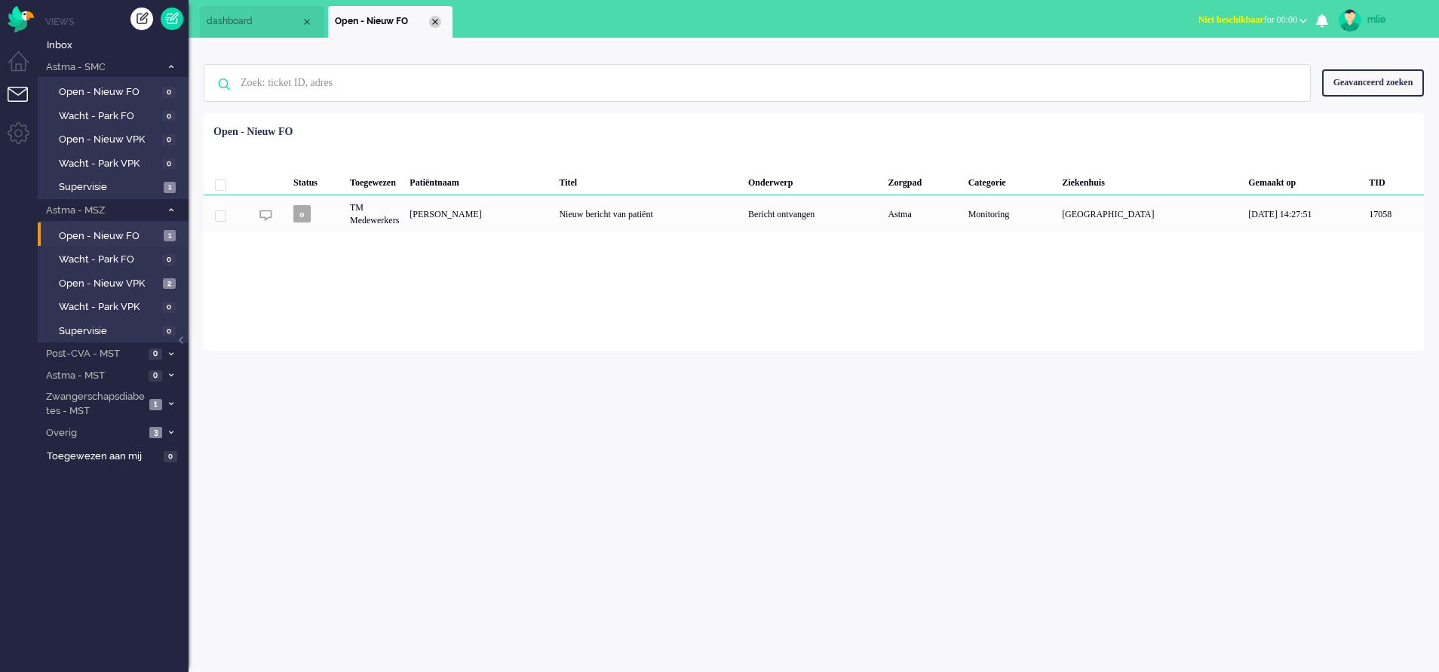
click at [433, 23] on div "Close tab" at bounding box center [435, 22] width 12 height 12
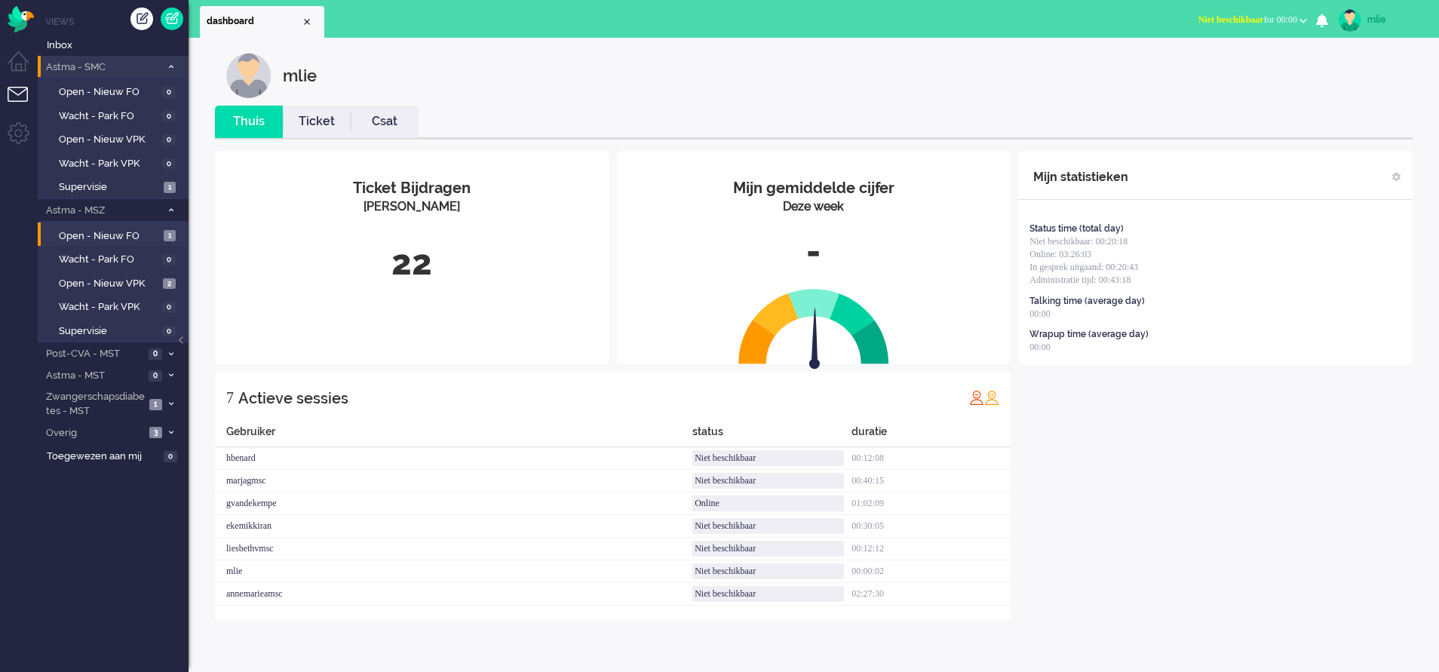
click at [171, 66] on icon at bounding box center [171, 66] width 5 height 5
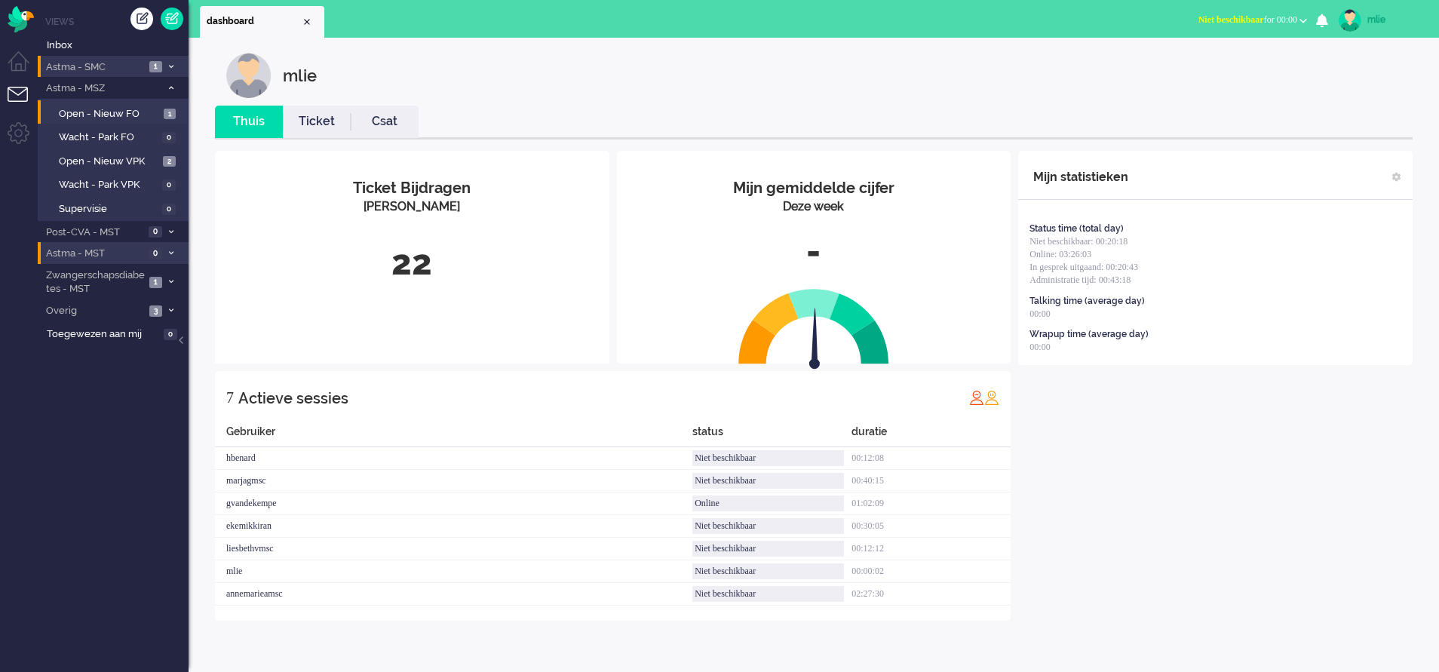
click at [169, 256] on span at bounding box center [170, 254] width 11 height 8
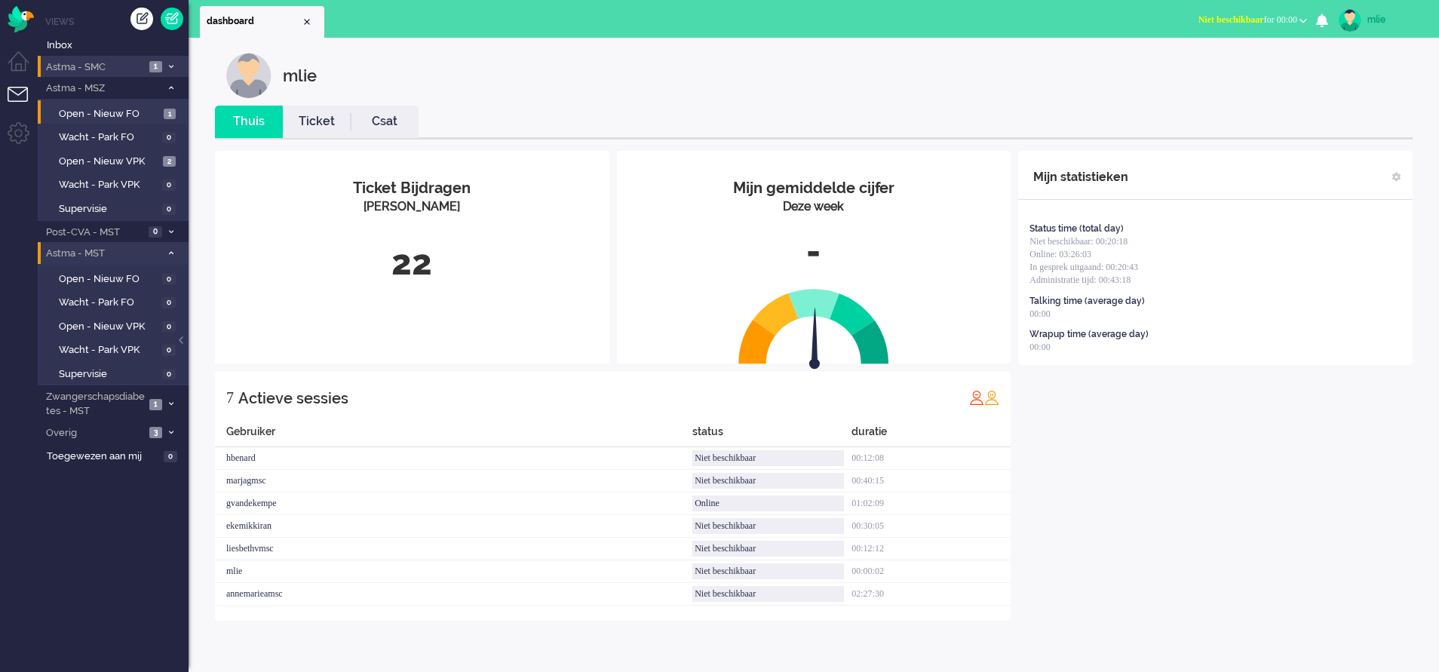
click at [169, 256] on icon at bounding box center [171, 252] width 5 height 5
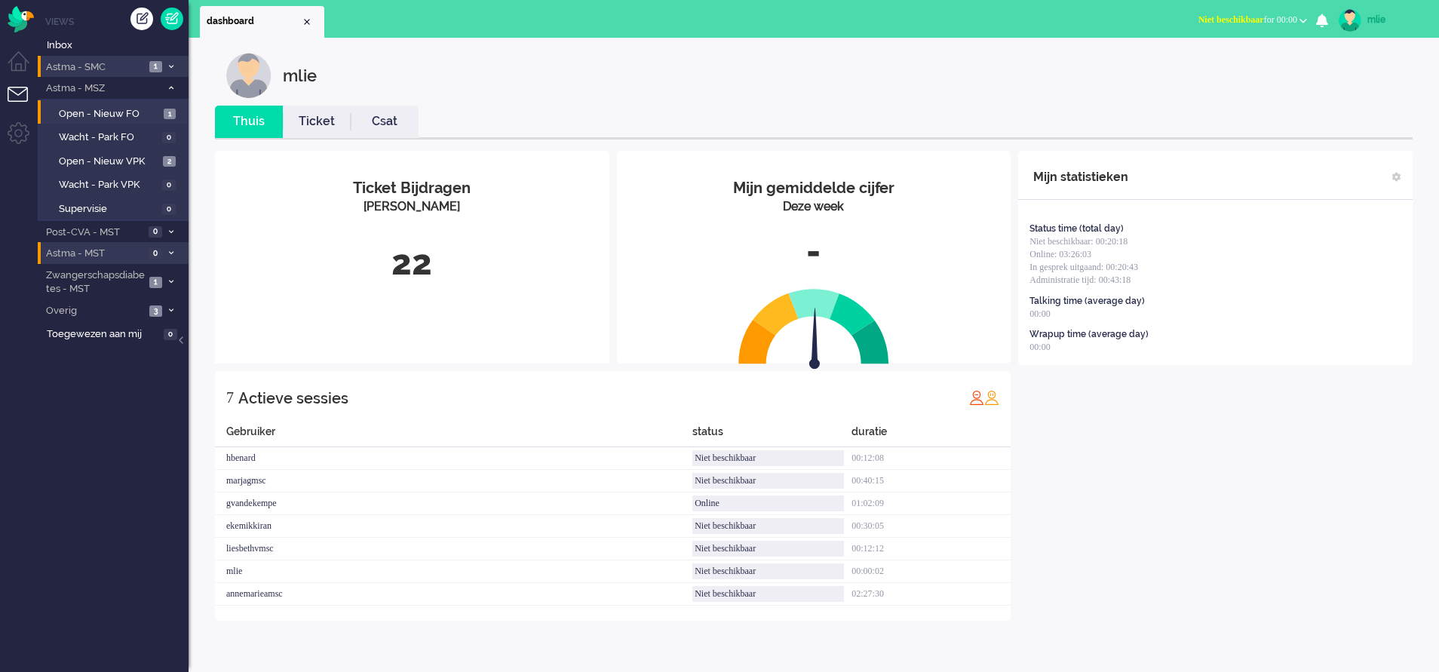
click at [1374, 17] on div "mlie" at bounding box center [1396, 19] width 57 height 15
click at [1340, 124] on link "Uitloggen" at bounding box center [1379, 121] width 104 height 15
